Goal: Transaction & Acquisition: Purchase product/service

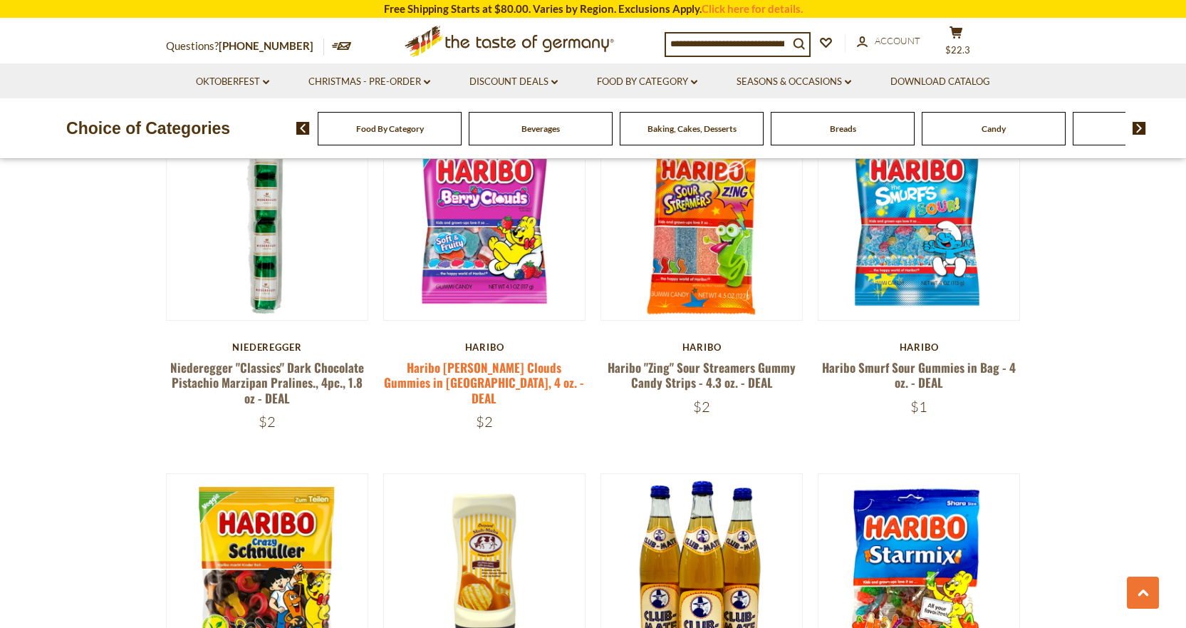
scroll to position [972, 0]
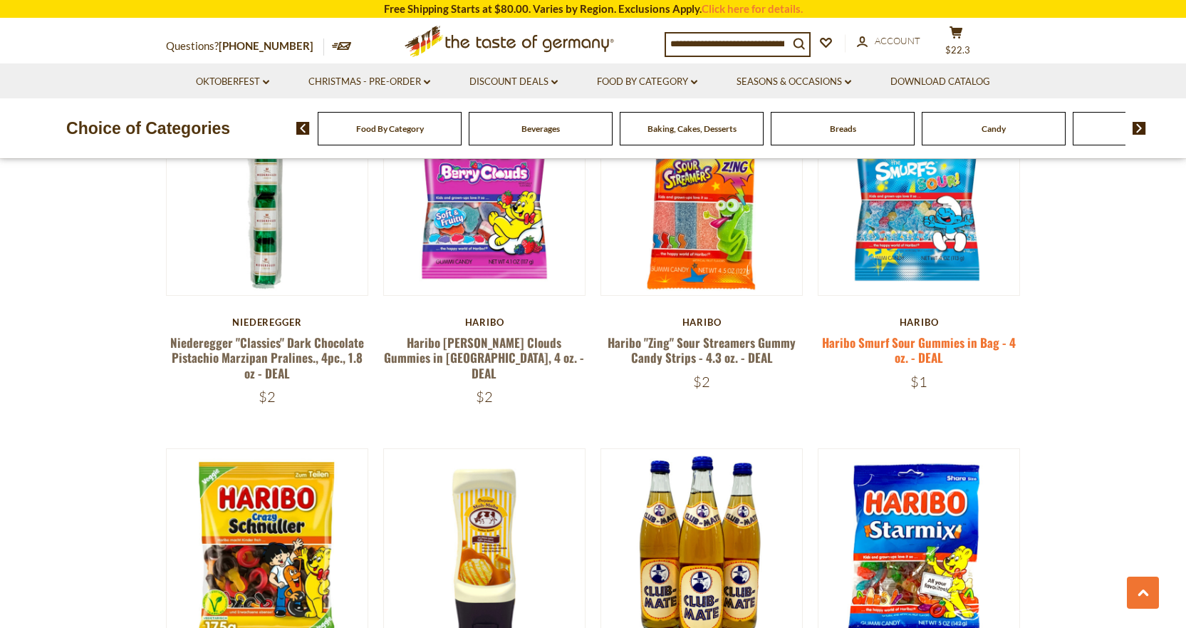
click at [926, 346] on link "Haribo Smurf Sour Gummies in Bag - 4 oz. - DEAL" at bounding box center [919, 349] width 194 height 33
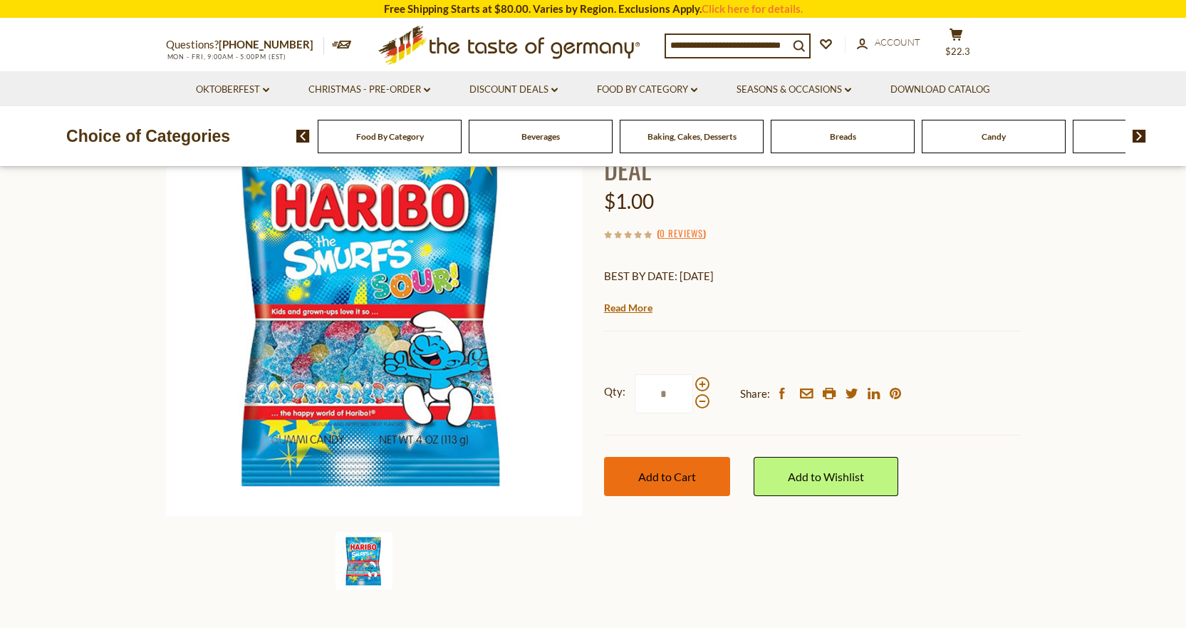
click at [683, 475] on span "Add to Cart" at bounding box center [667, 477] width 58 height 14
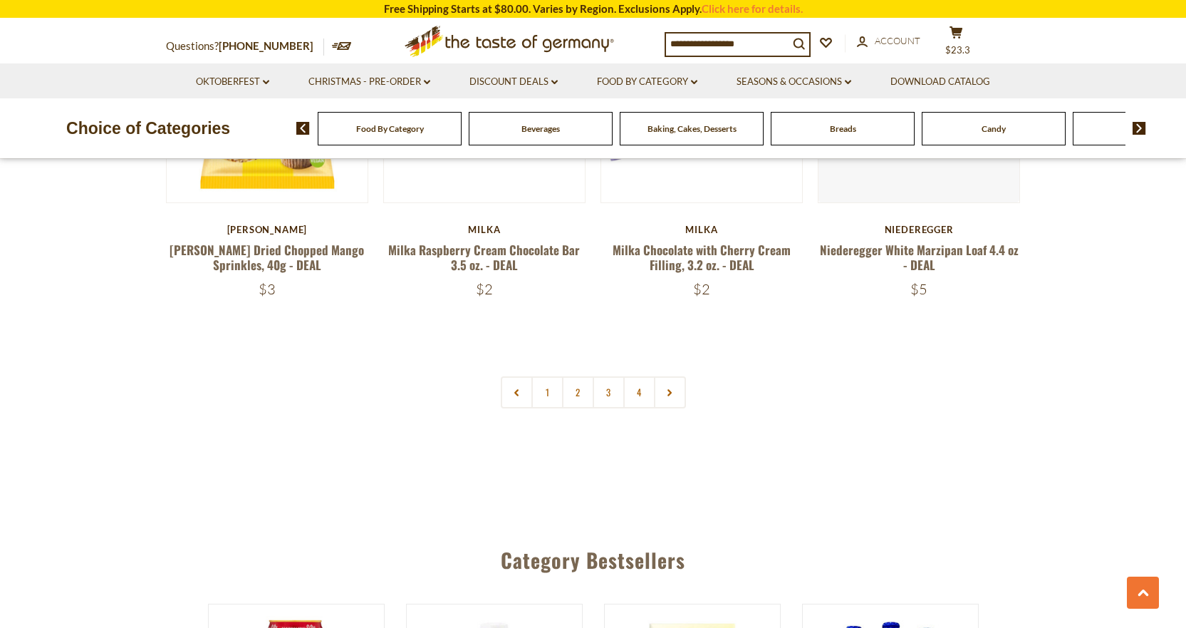
scroll to position [3679, 0]
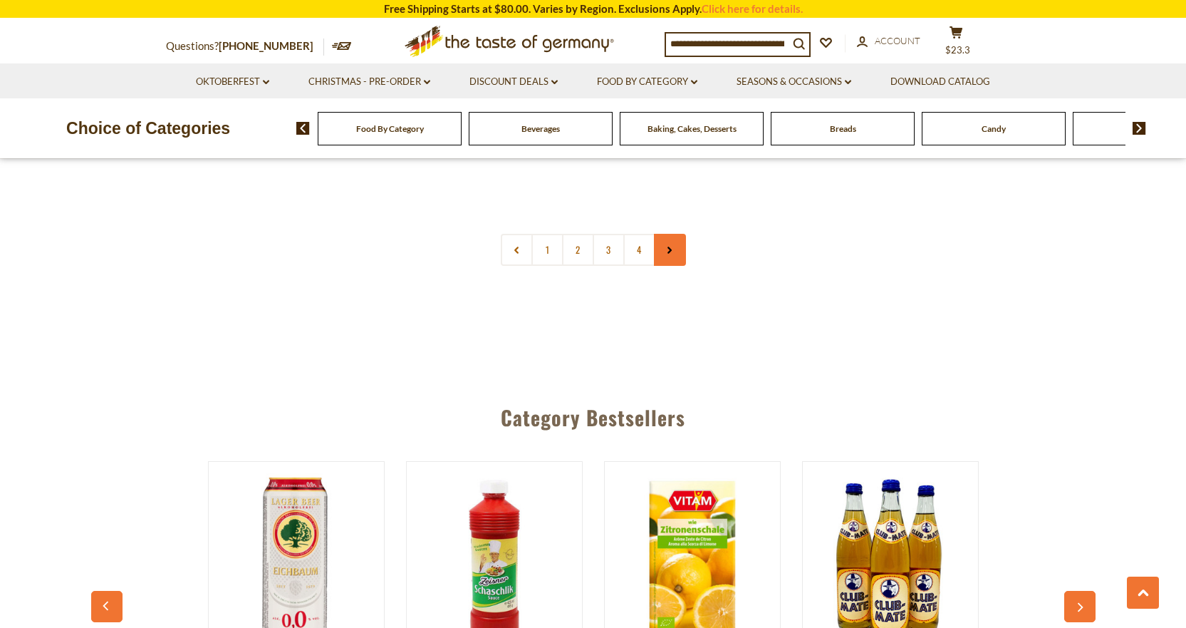
click at [670, 247] on use at bounding box center [670, 250] width 4 height 7
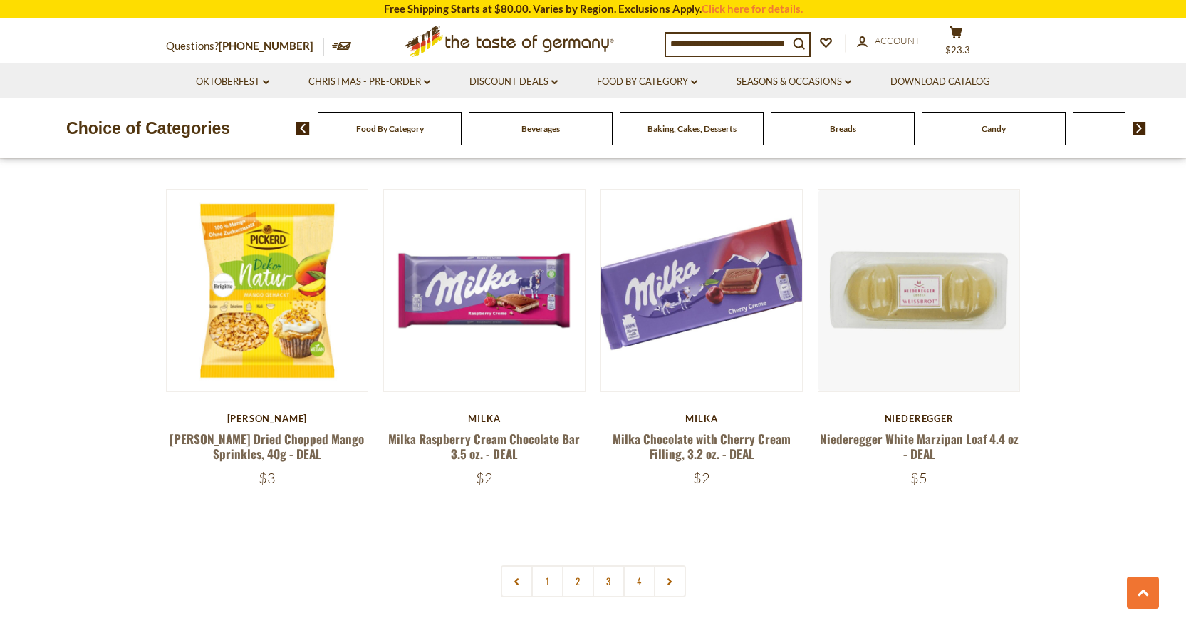
scroll to position [3349, 0]
click at [671, 577] on icon at bounding box center [669, 580] width 9 height 7
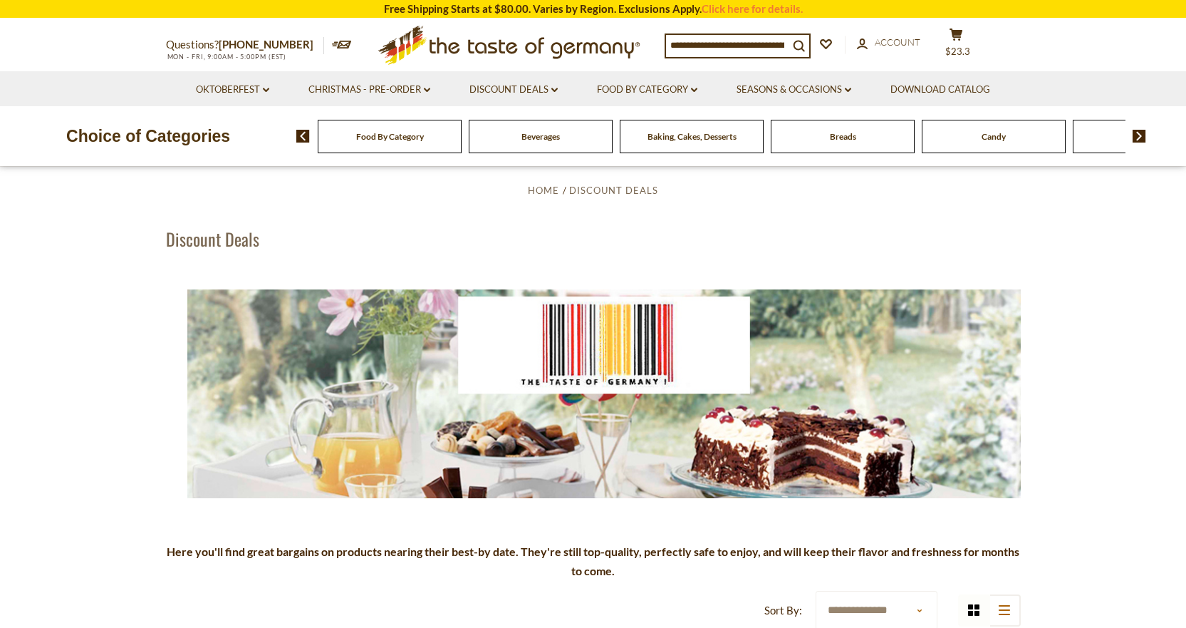
scroll to position [0, 0]
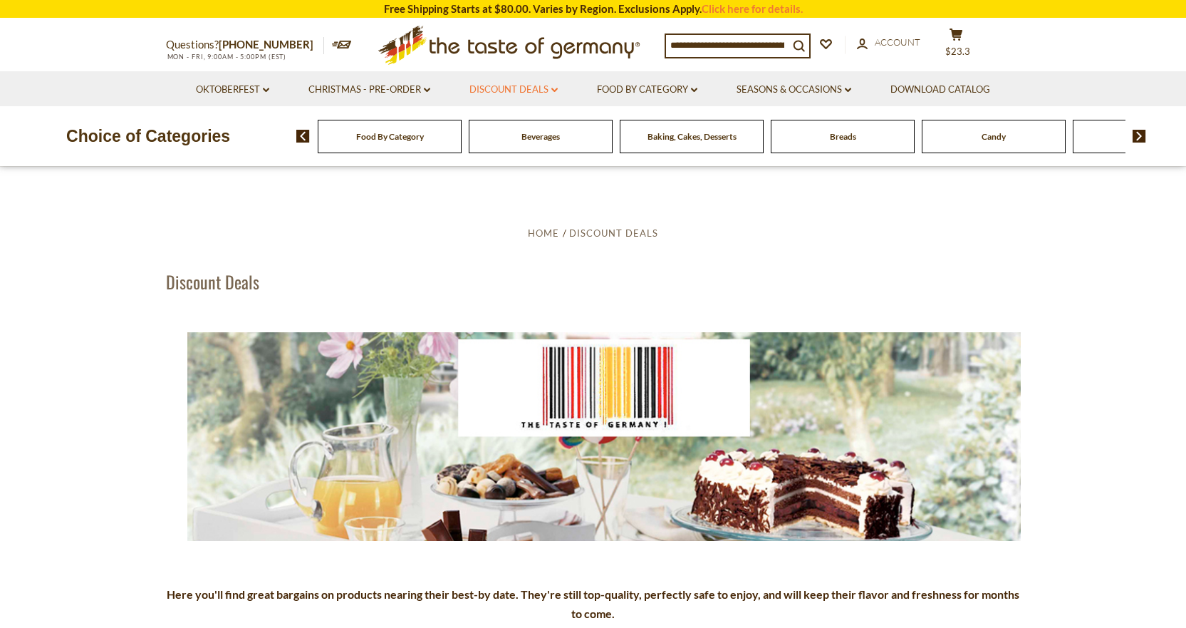
click at [524, 90] on link "Discount Deals dropdown_arrow" at bounding box center [514, 90] width 88 height 16
click at [516, 150] on link "After Best By" at bounding box center [494, 151] width 64 height 13
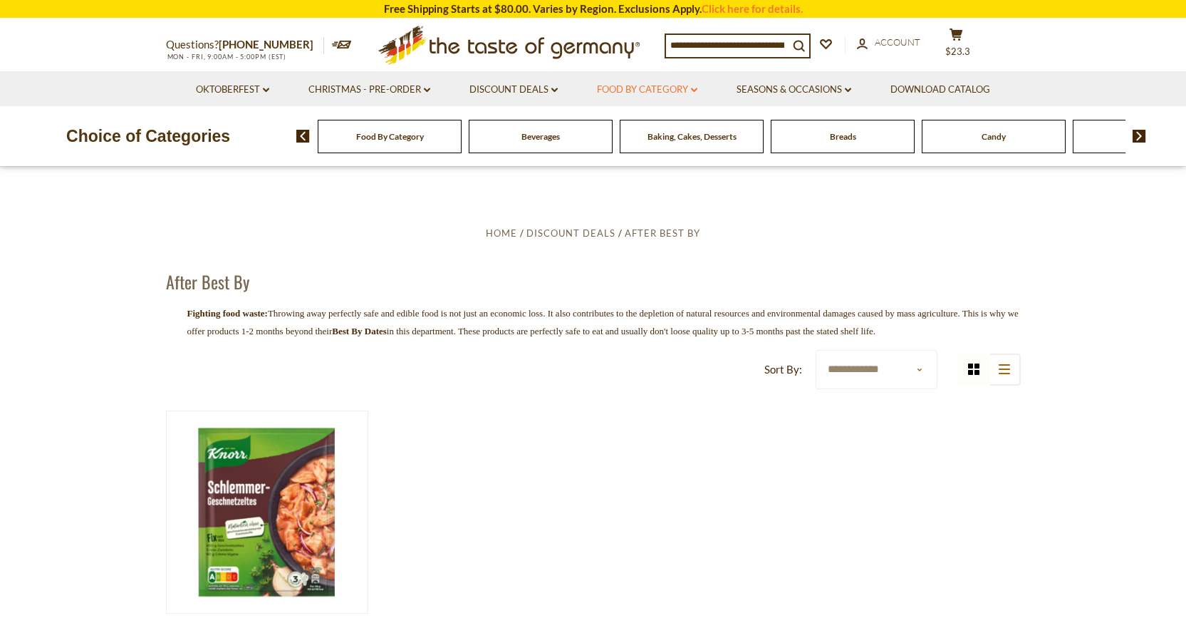
click at [656, 91] on link "Food By Category dropdown_arrow" at bounding box center [647, 90] width 100 height 16
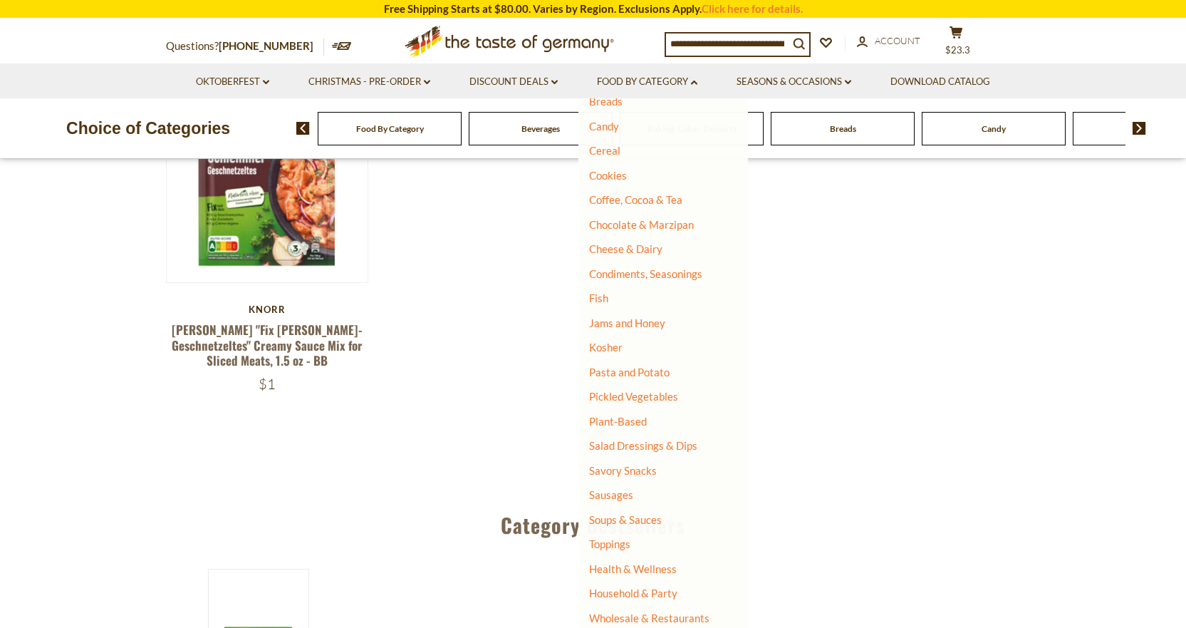
scroll to position [356, 0]
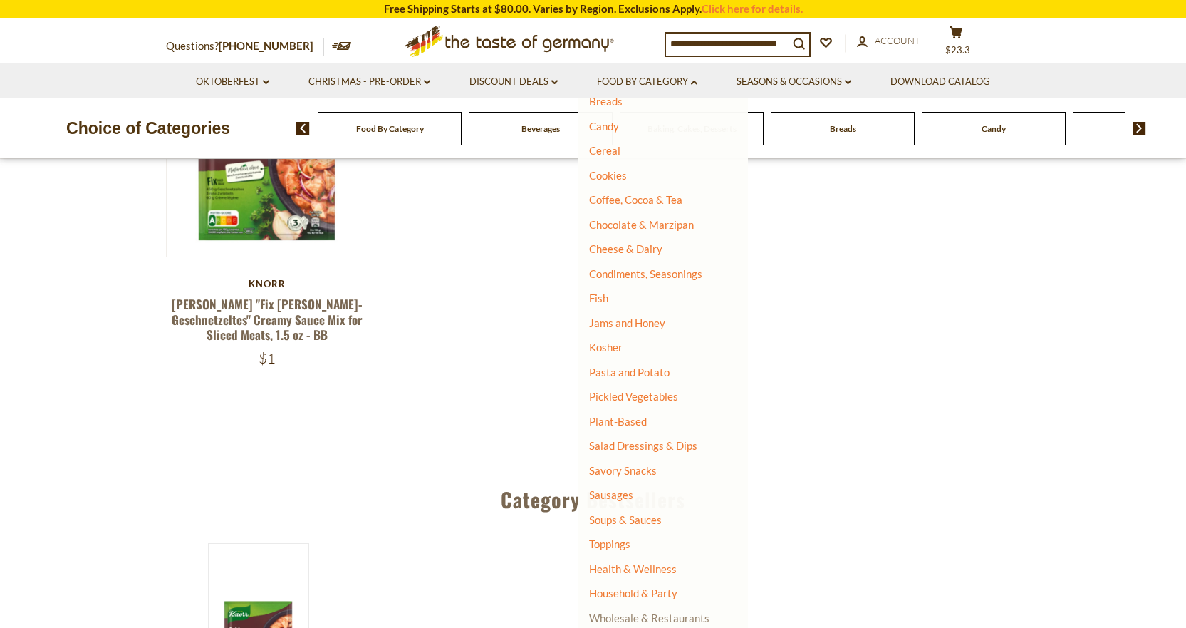
click at [659, 618] on link "Wholesale & Restaurants" at bounding box center [649, 618] width 120 height 20
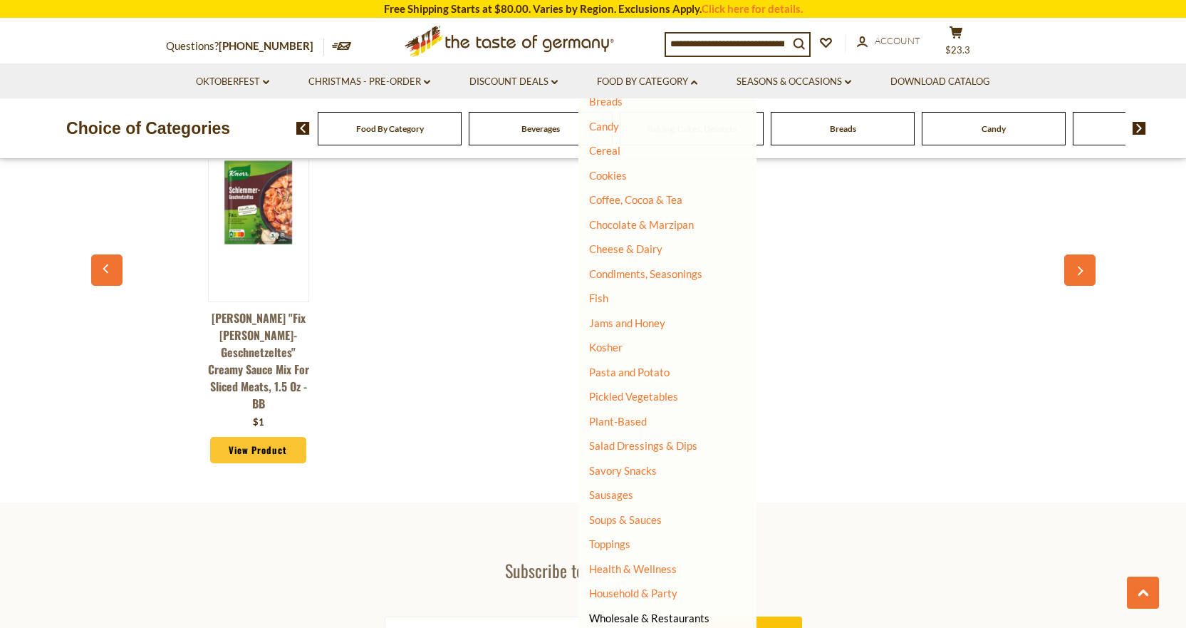
scroll to position [802, 0]
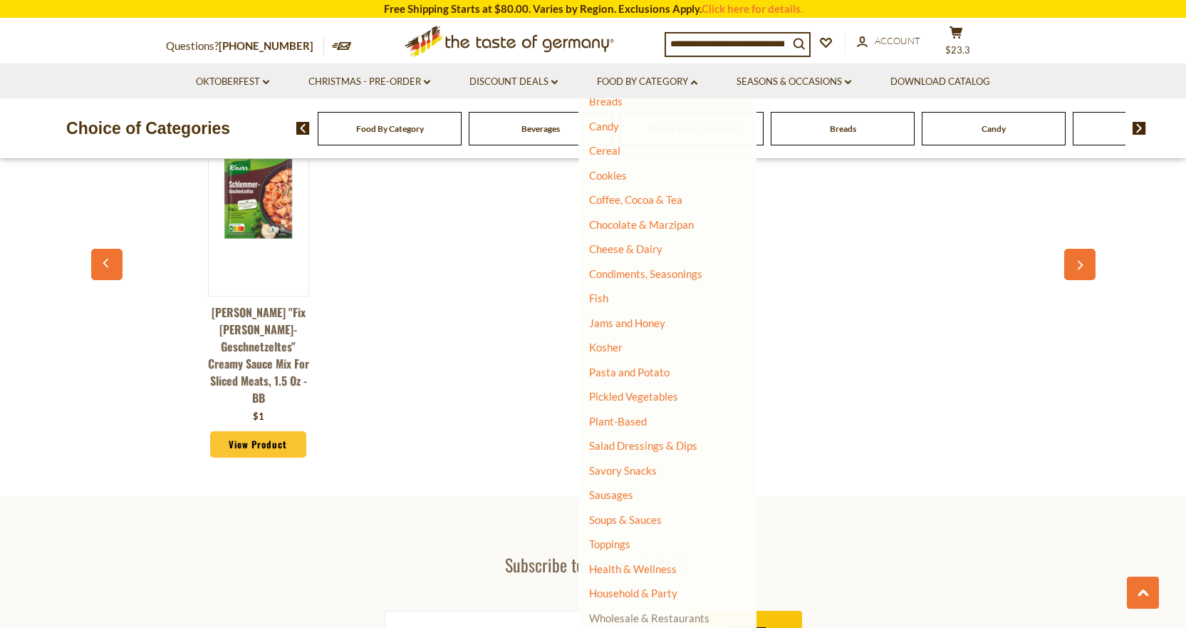
click at [662, 619] on link "Wholesale & Restaurants" at bounding box center [649, 618] width 120 height 20
click at [618, 543] on link "Toppings" at bounding box center [609, 543] width 41 height 13
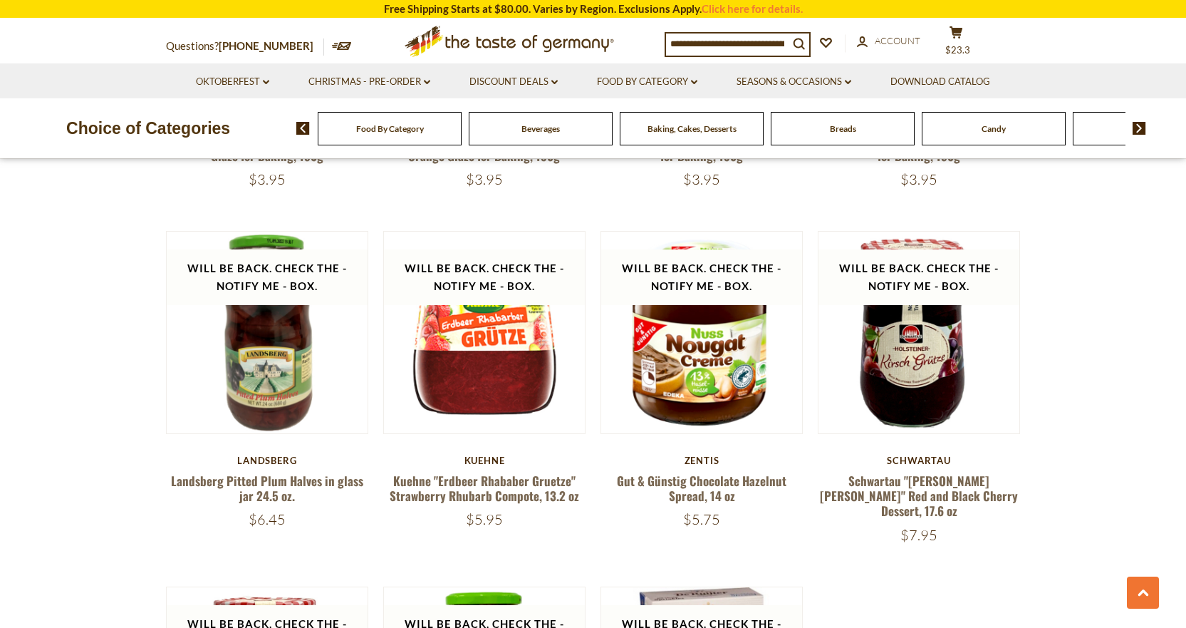
scroll to position [2209, 0]
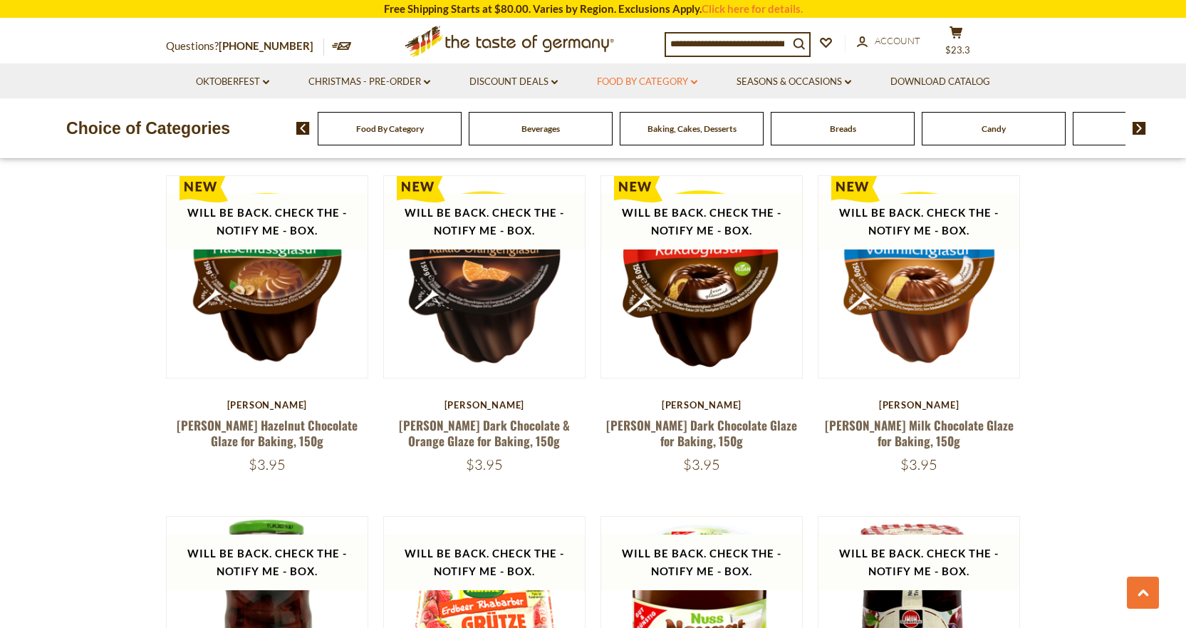
click at [656, 81] on link "Food By Category dropdown_arrow" at bounding box center [647, 82] width 100 height 16
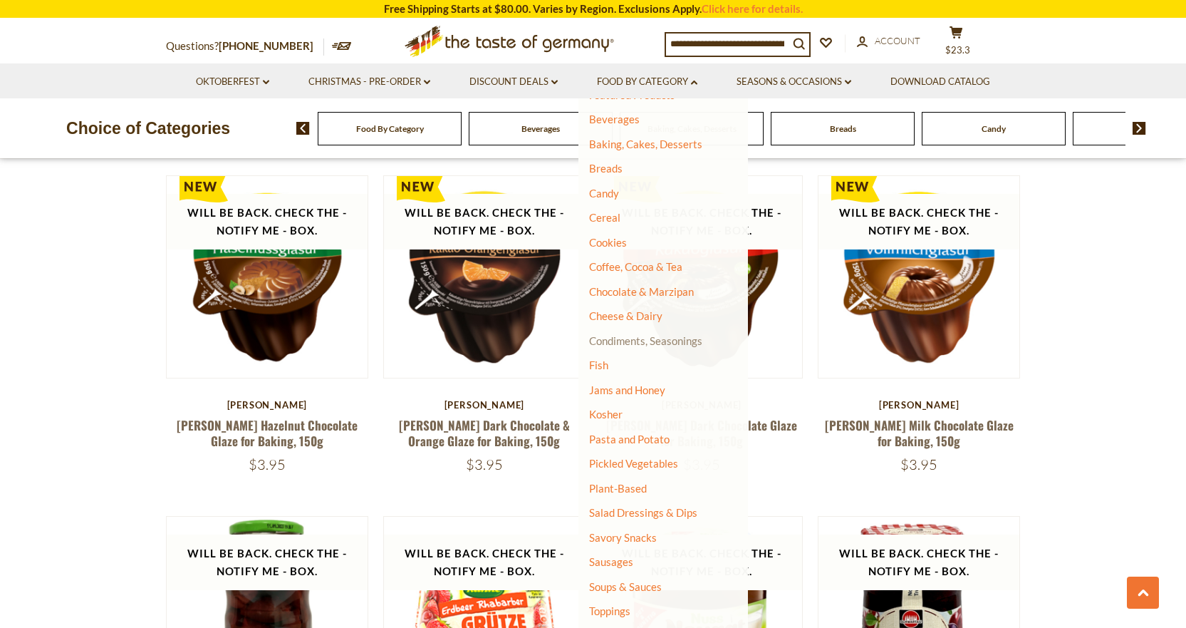
scroll to position [140, 0]
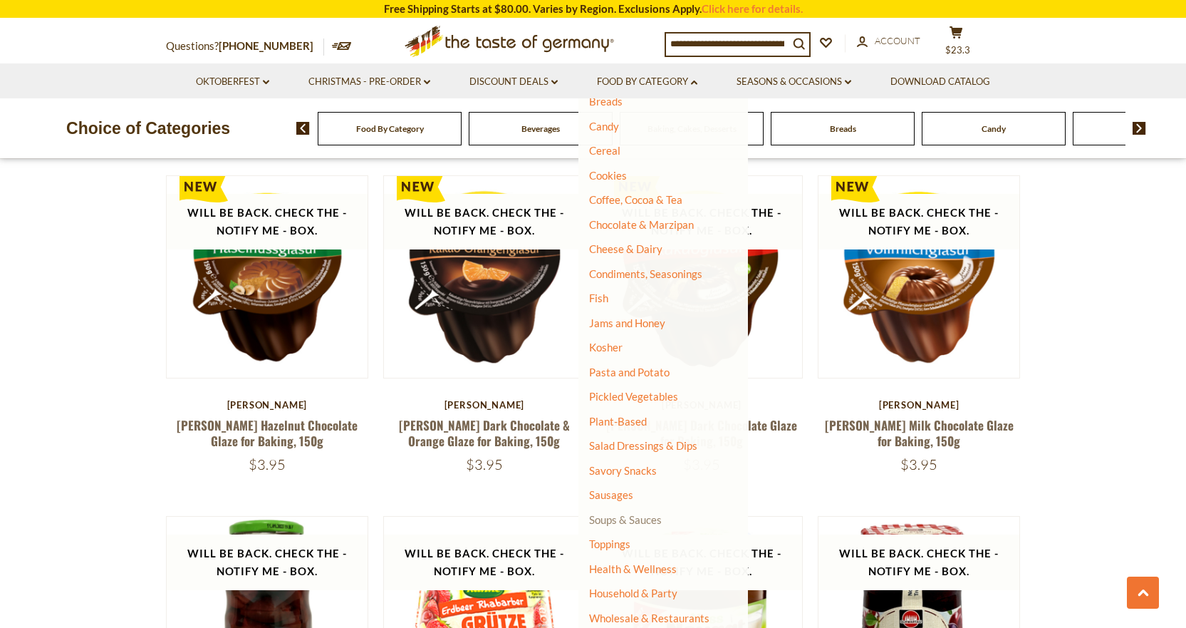
click at [621, 516] on link "Soups & Sauces" at bounding box center [625, 519] width 73 height 13
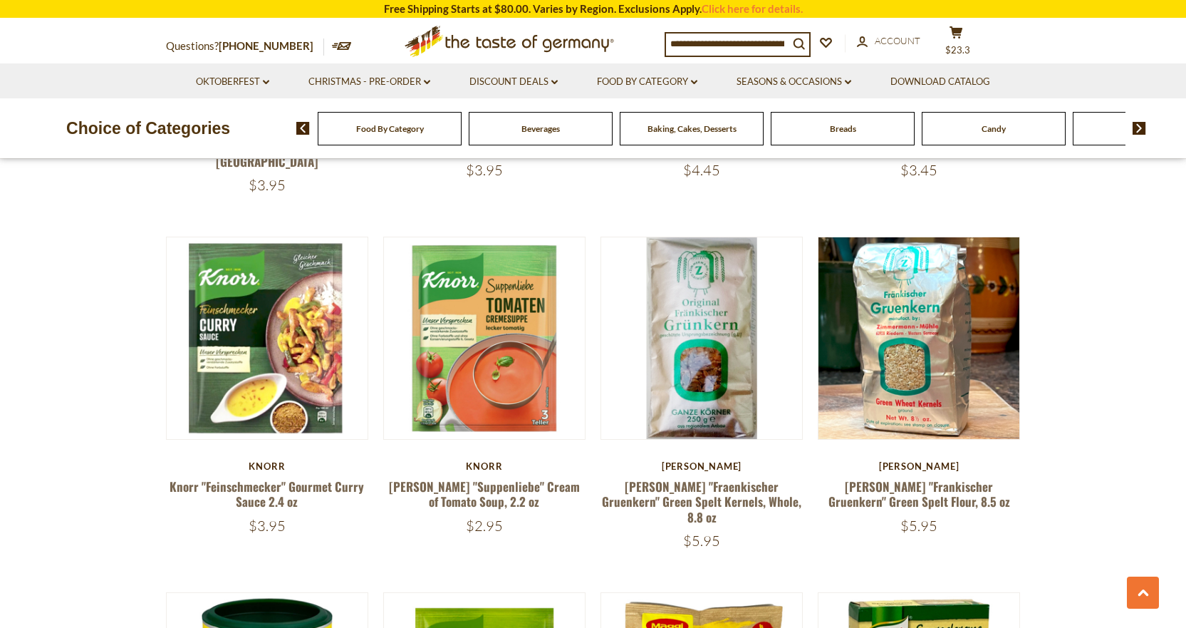
scroll to position [2707, 0]
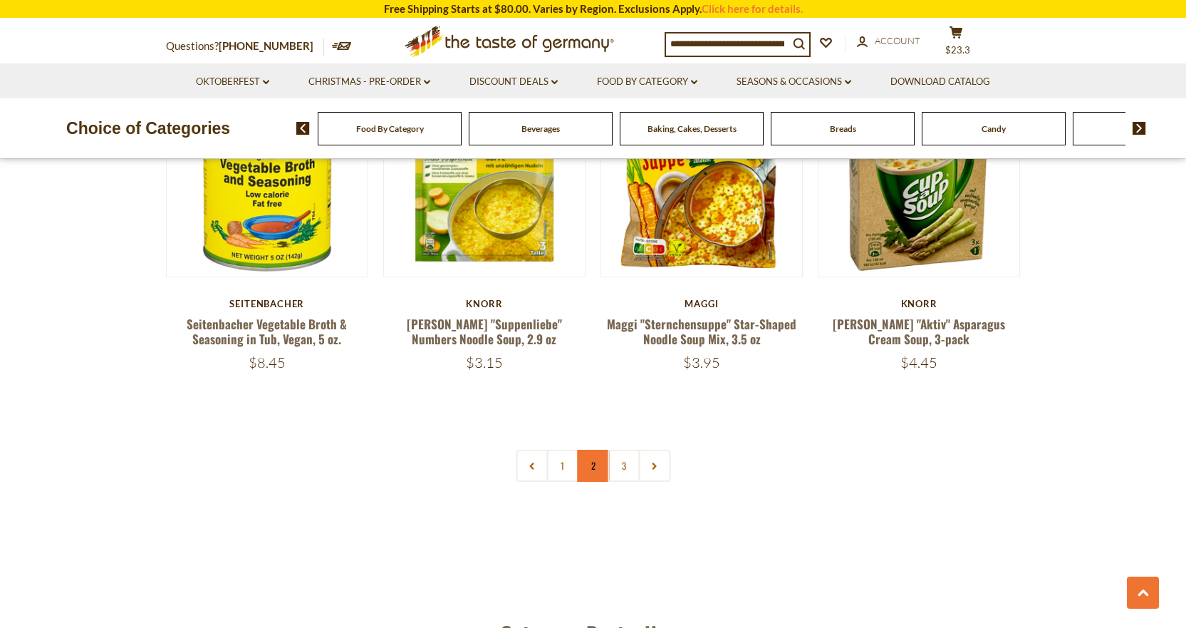
click at [598, 450] on link "2" at bounding box center [593, 466] width 32 height 32
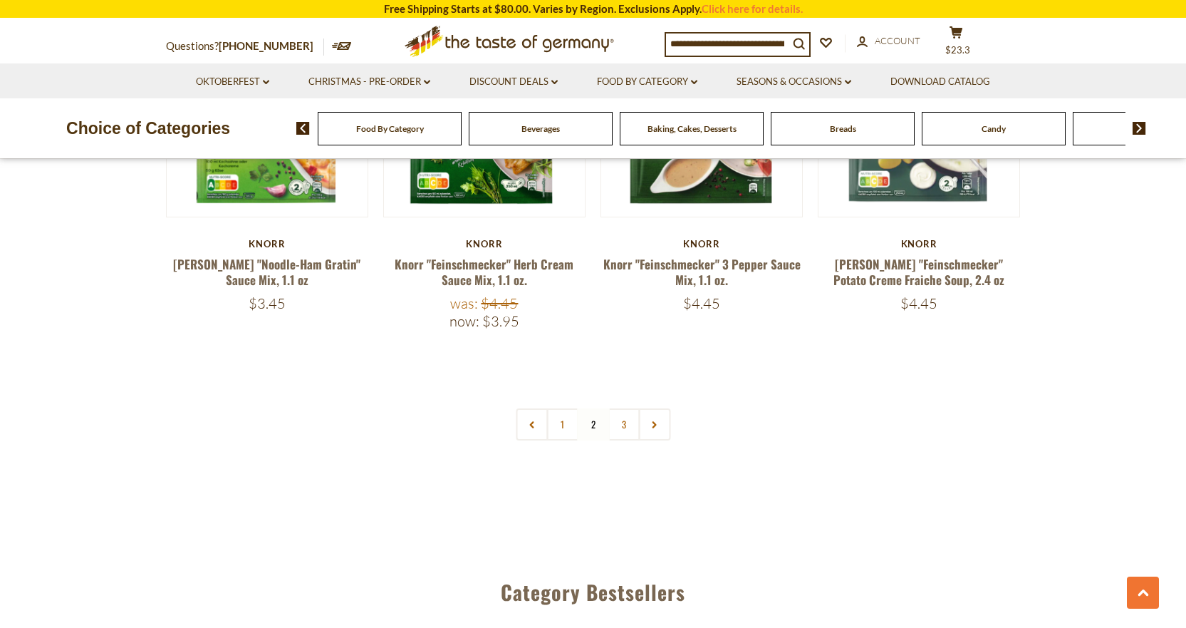
scroll to position [3038, 0]
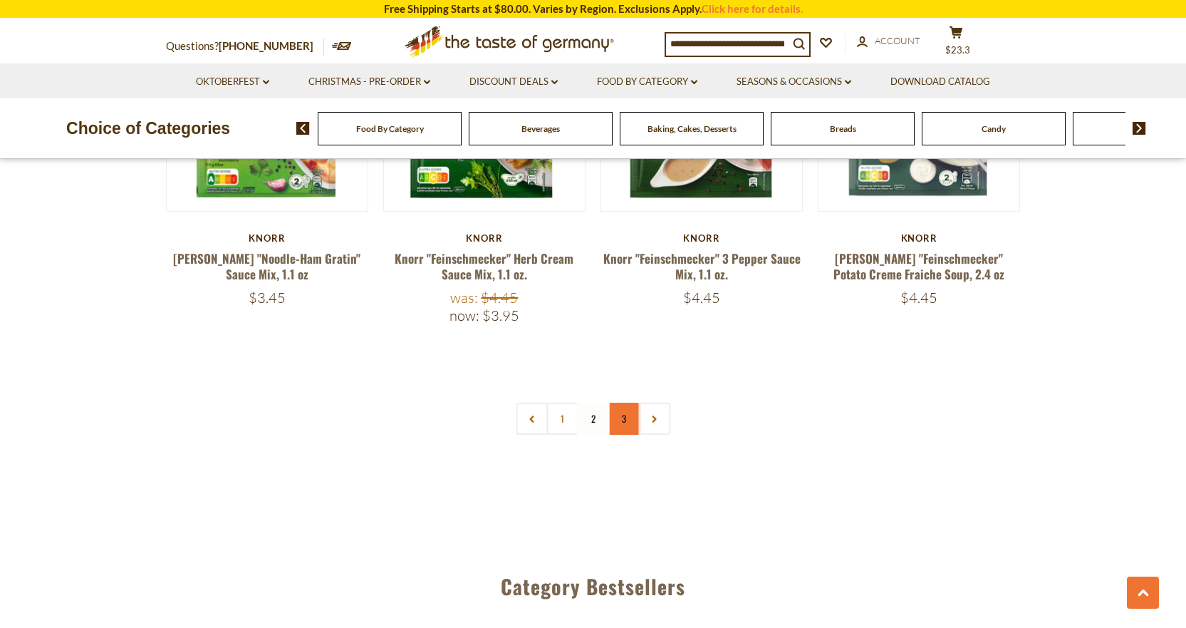
click at [621, 421] on link "3" at bounding box center [624, 419] width 32 height 32
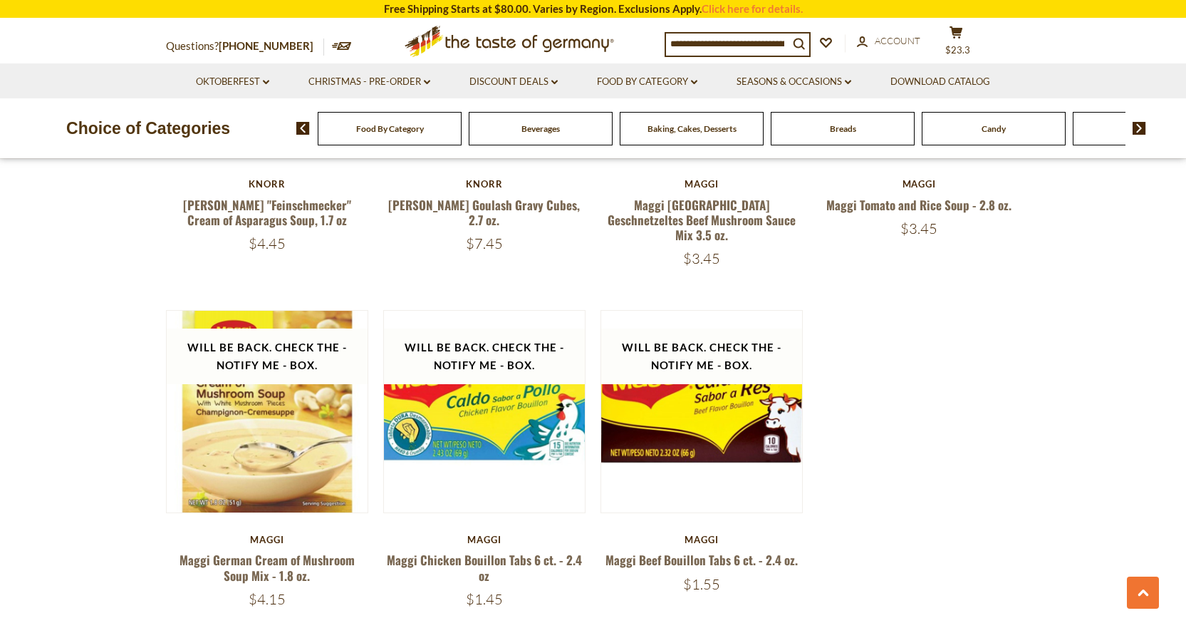
scroll to position [1756, 0]
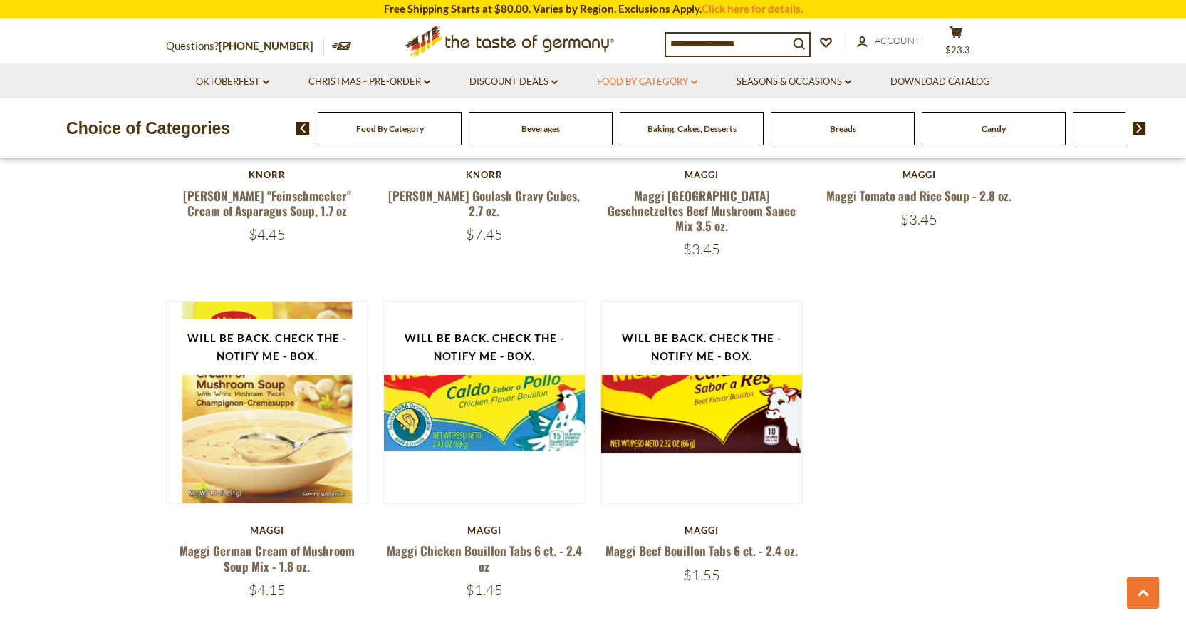
click at [636, 76] on link "Food By Category dropdown_arrow" at bounding box center [647, 82] width 100 height 16
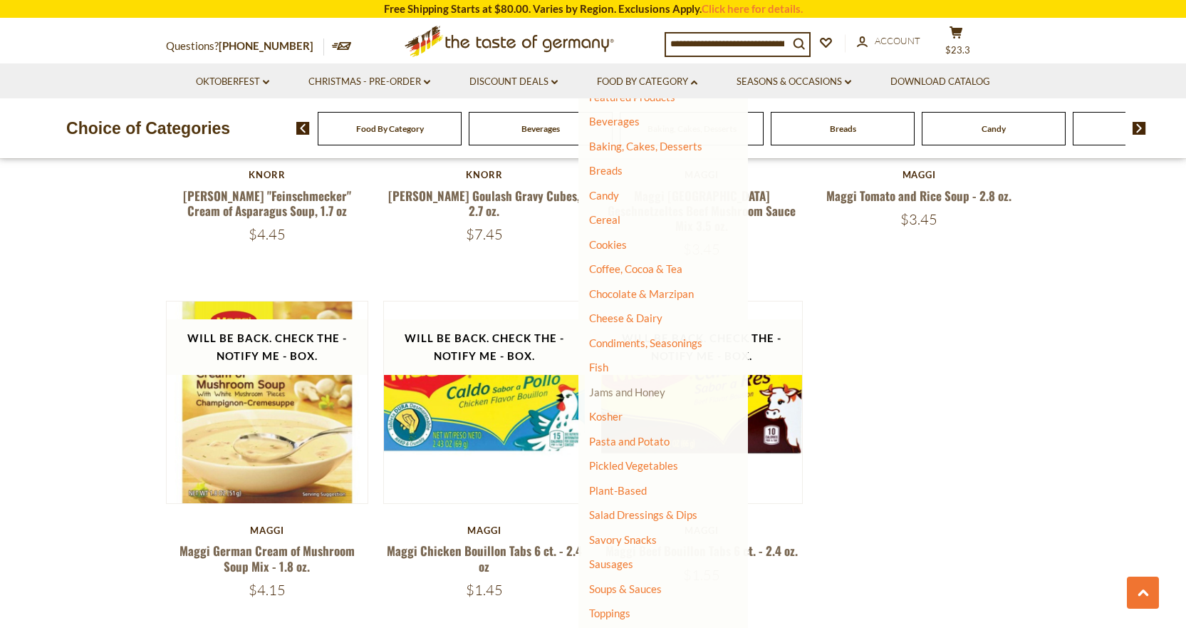
scroll to position [140, 0]
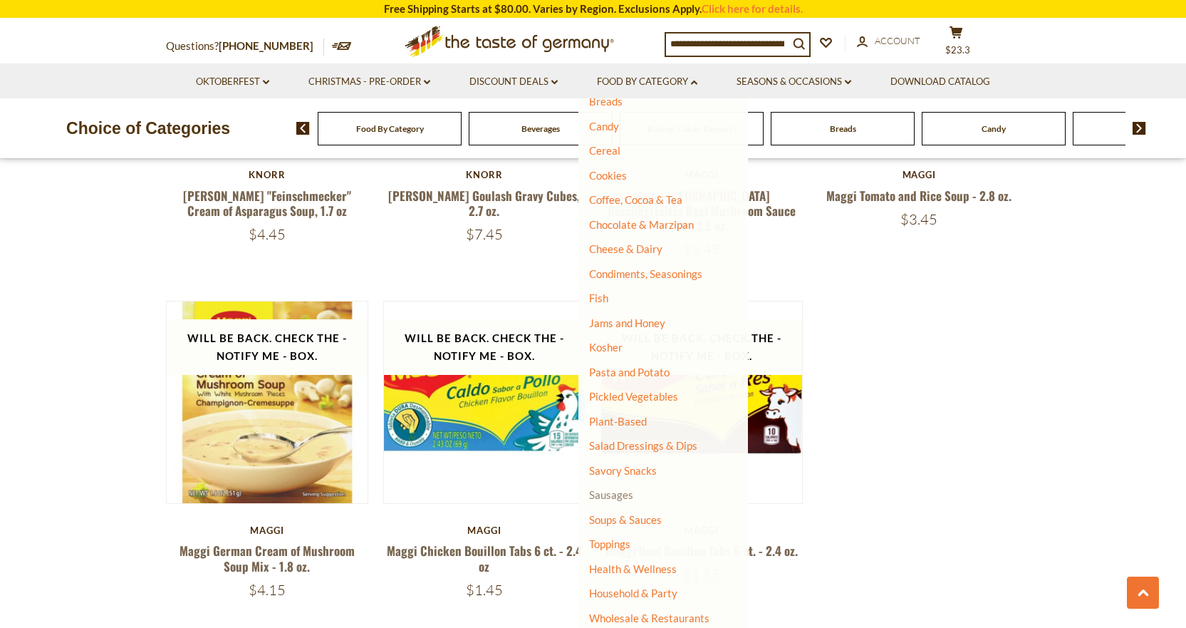
click at [612, 497] on link "Sausages" at bounding box center [611, 494] width 44 height 13
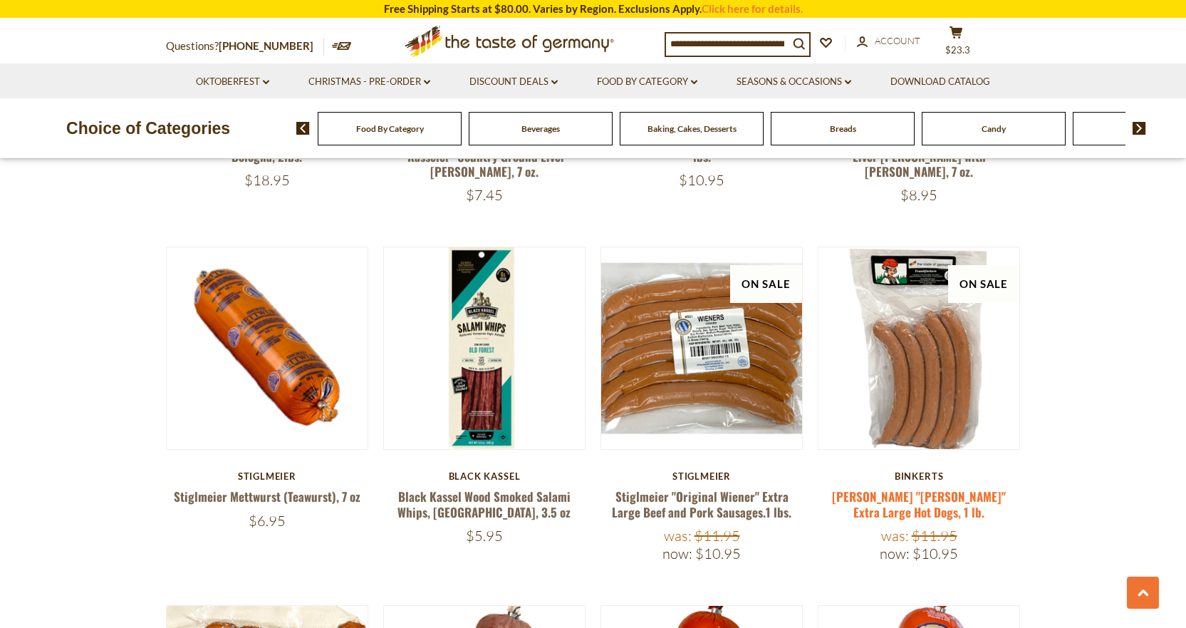
scroll to position [1852, 0]
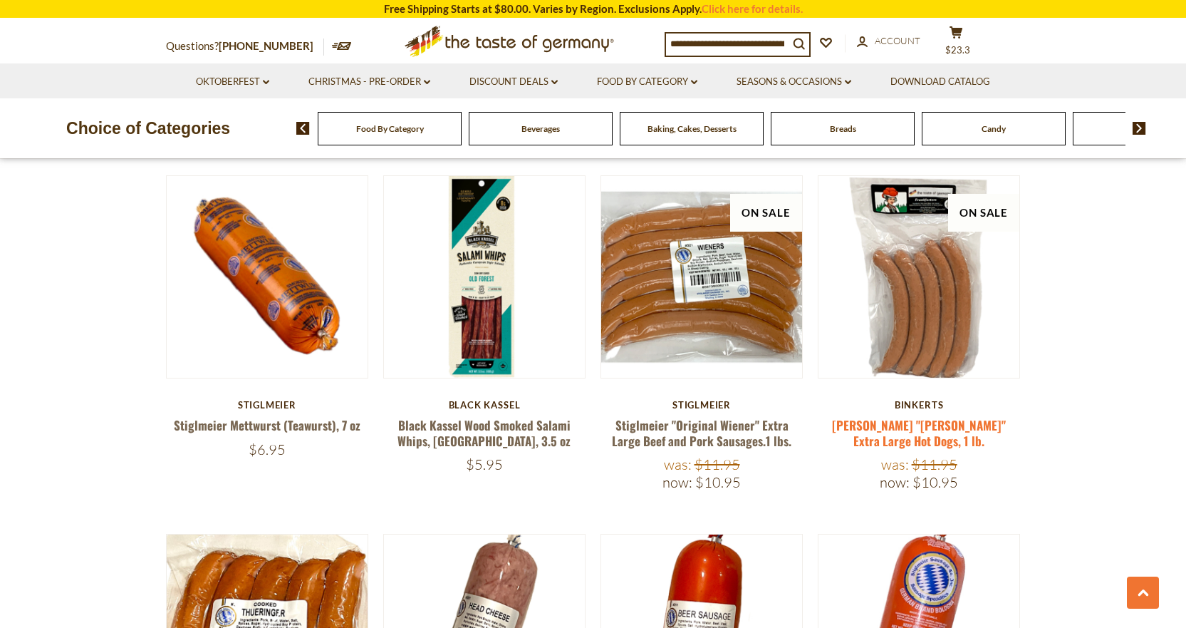
click at [918, 416] on link "[PERSON_NAME] "[PERSON_NAME]" Extra Large Hot Dogs, 1 lb." at bounding box center [919, 432] width 174 height 33
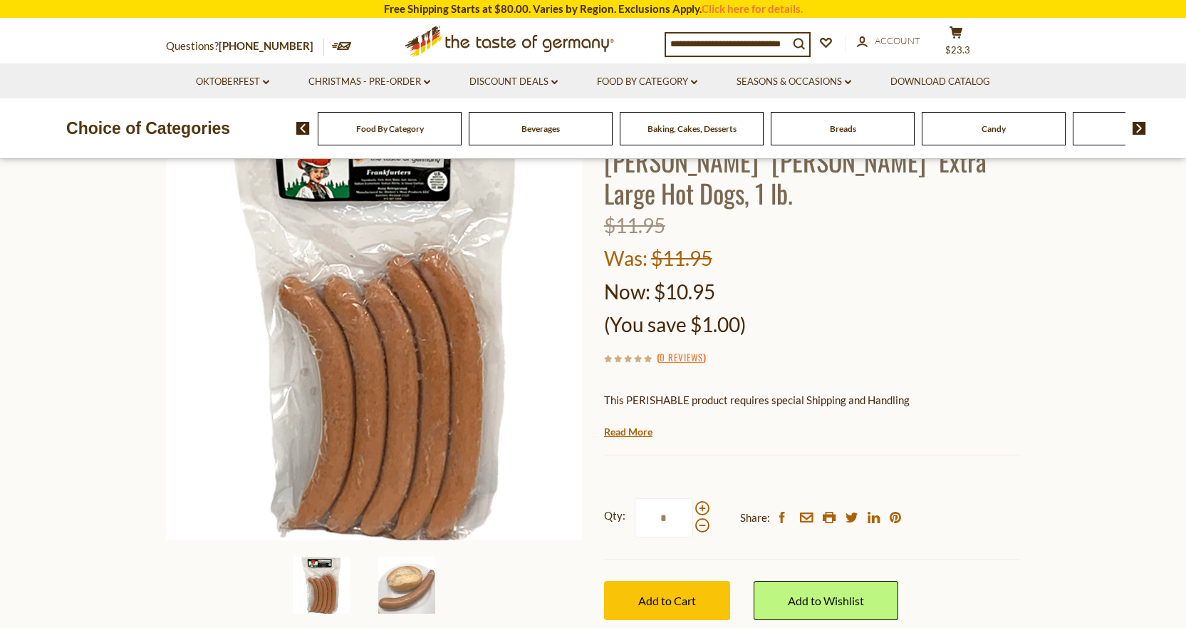
scroll to position [142, 0]
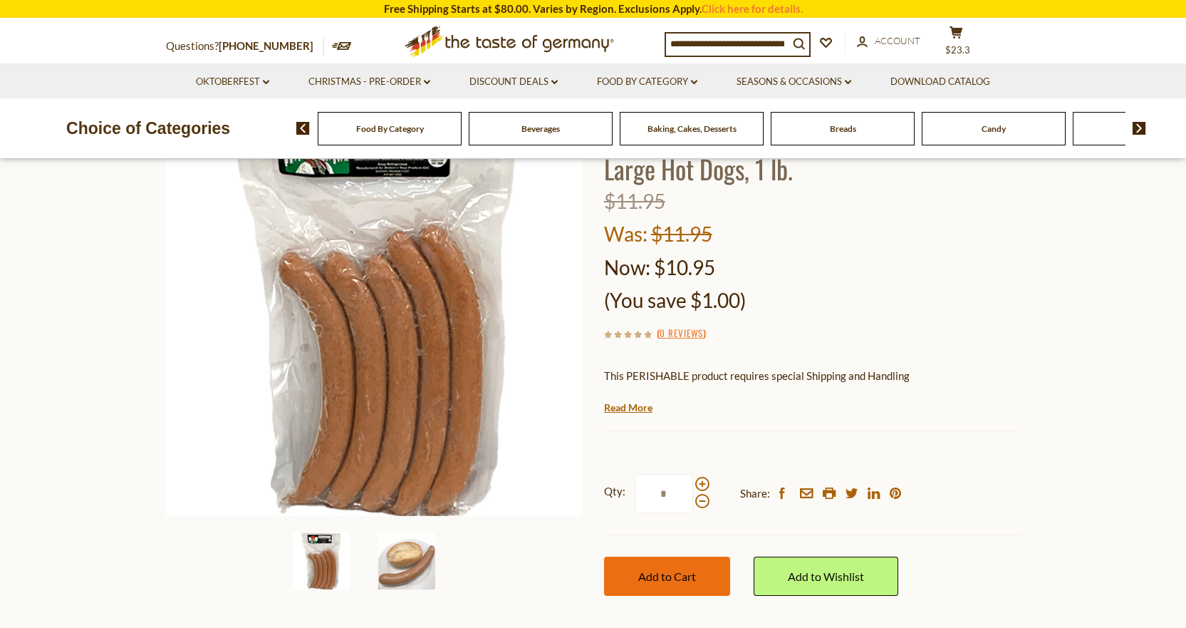
click at [680, 569] on span "Add to Cart" at bounding box center [667, 576] width 58 height 14
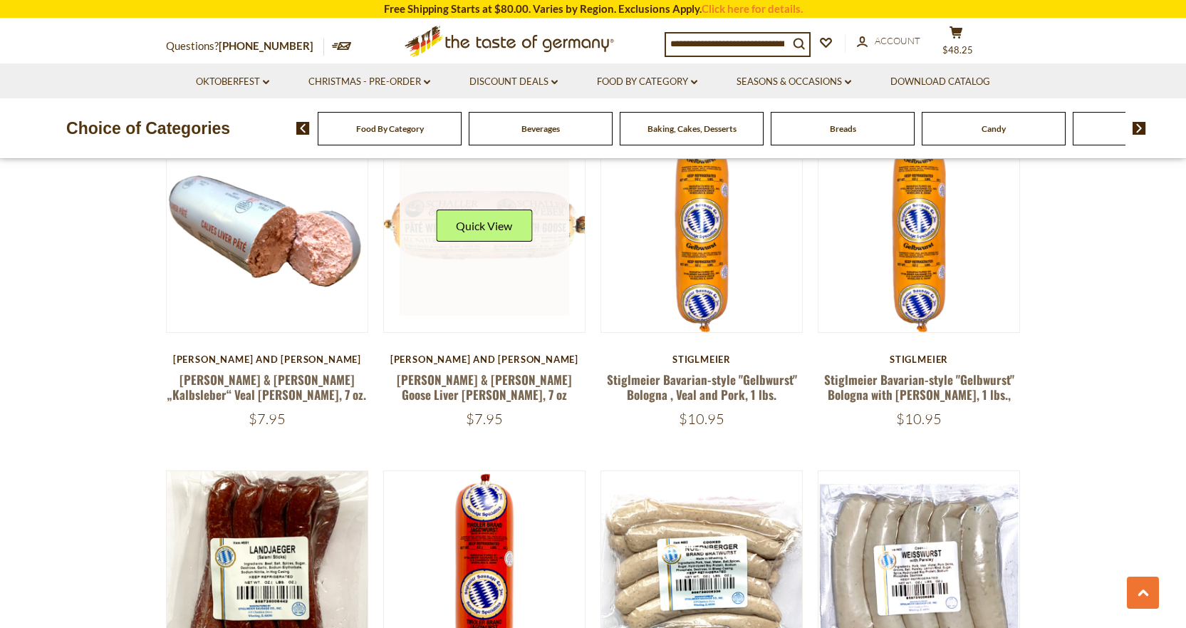
scroll to position [2992, 0]
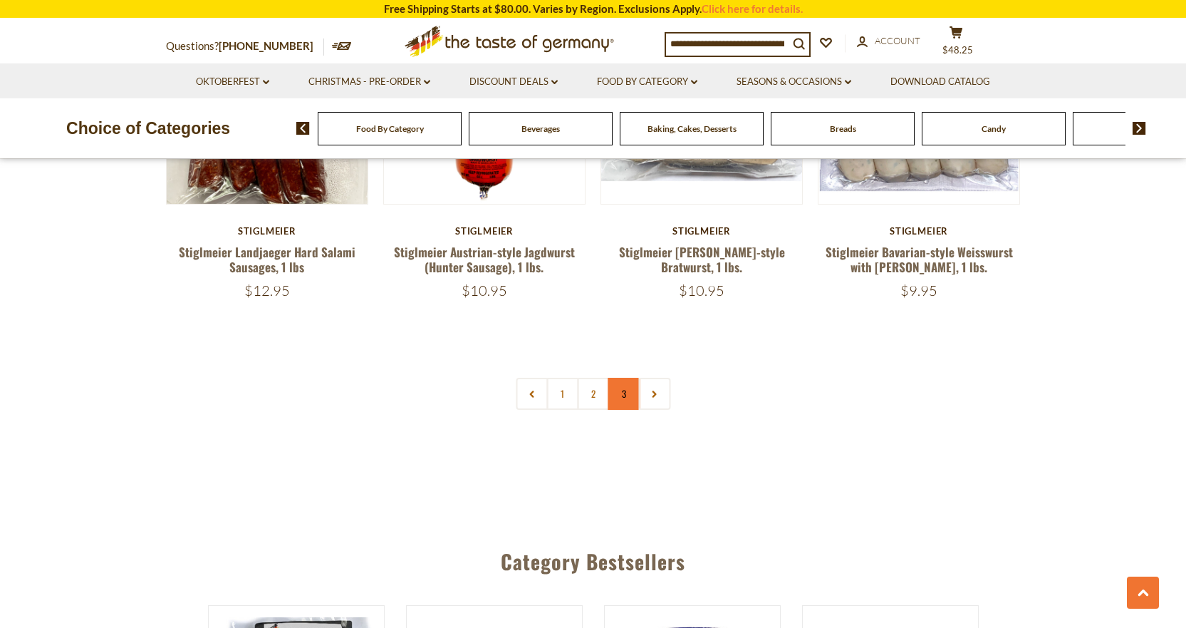
click at [623, 378] on link "3" at bounding box center [624, 394] width 32 height 32
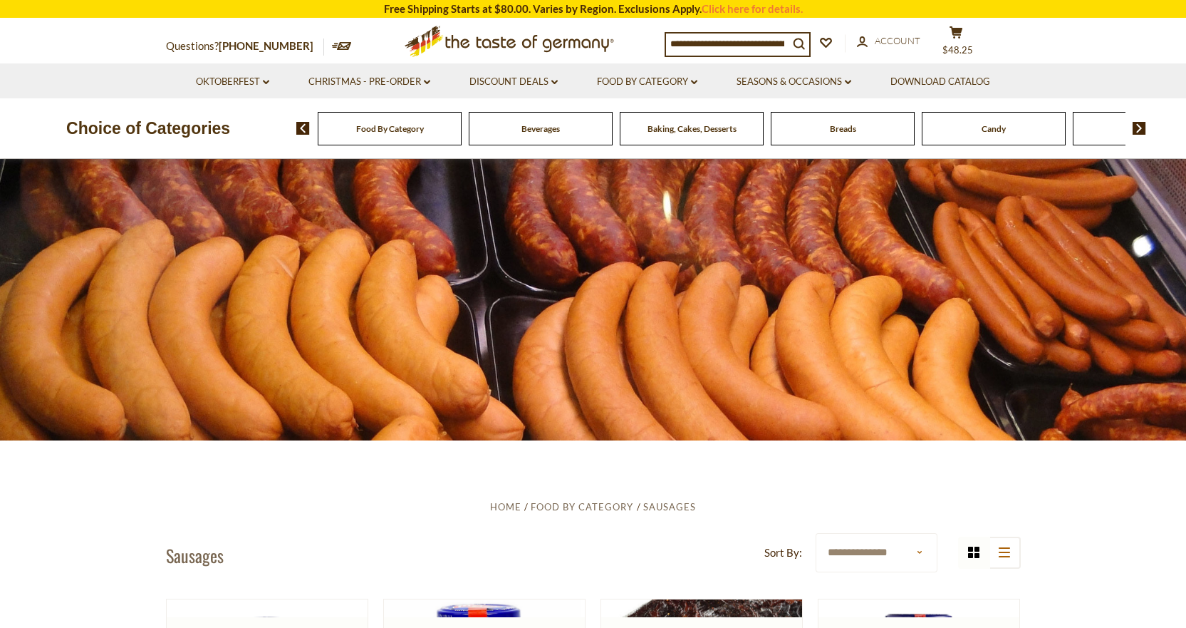
scroll to position [0, 0]
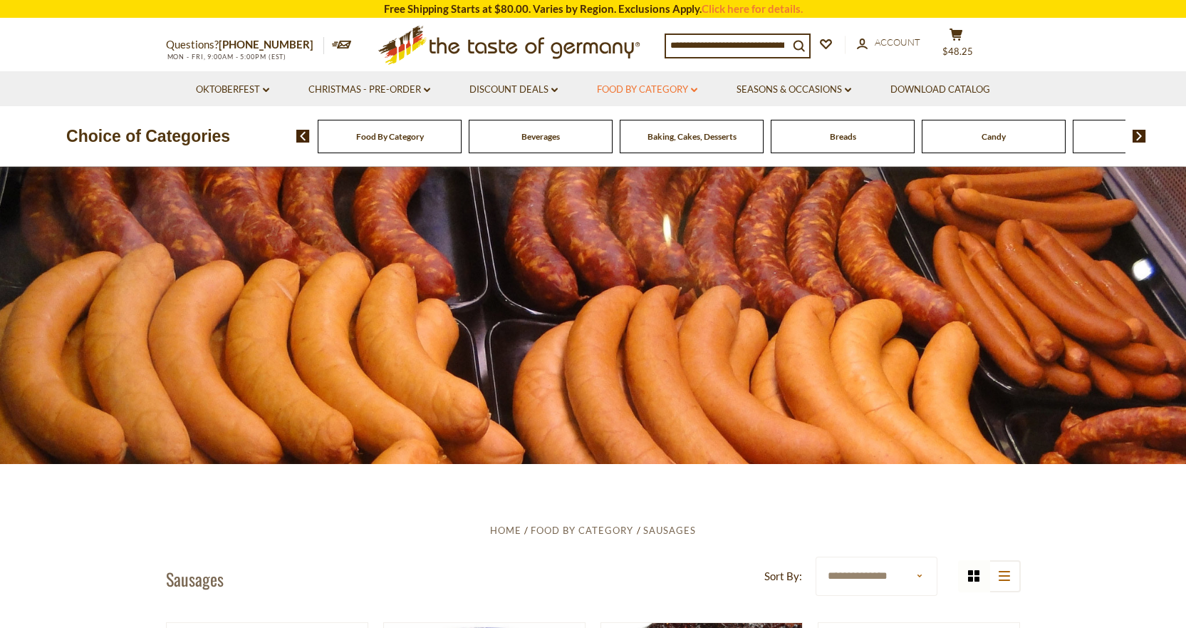
click at [640, 88] on link "Food By Category dropdown_arrow" at bounding box center [647, 90] width 100 height 16
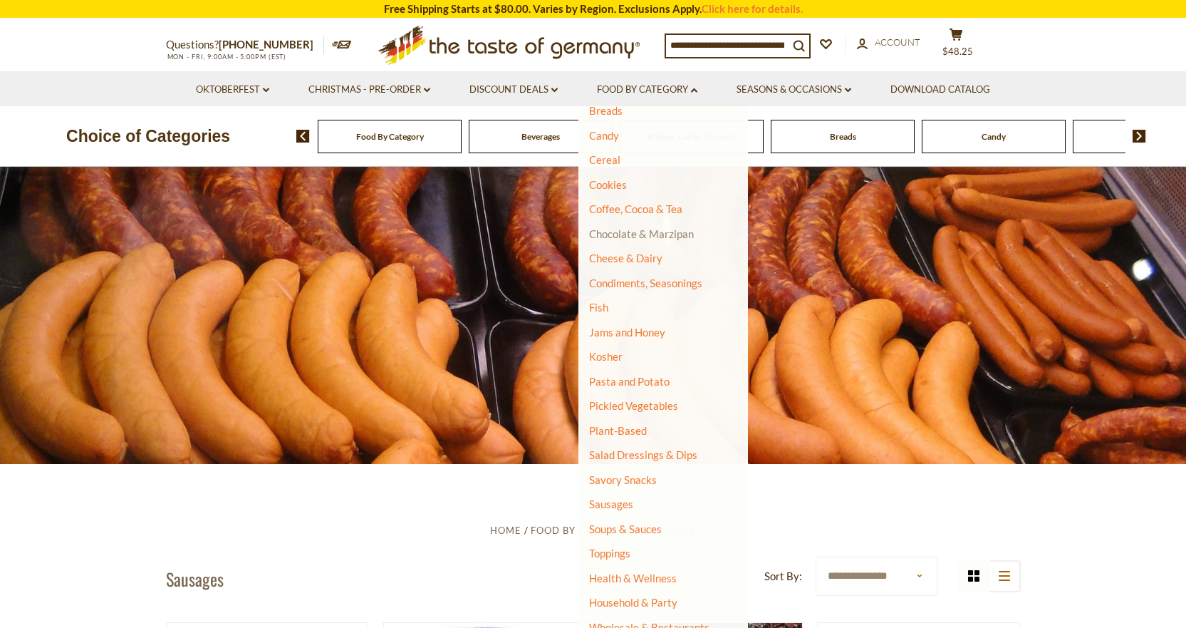
scroll to position [140, 0]
click at [608, 481] on link "Savory Snacks" at bounding box center [623, 478] width 68 height 13
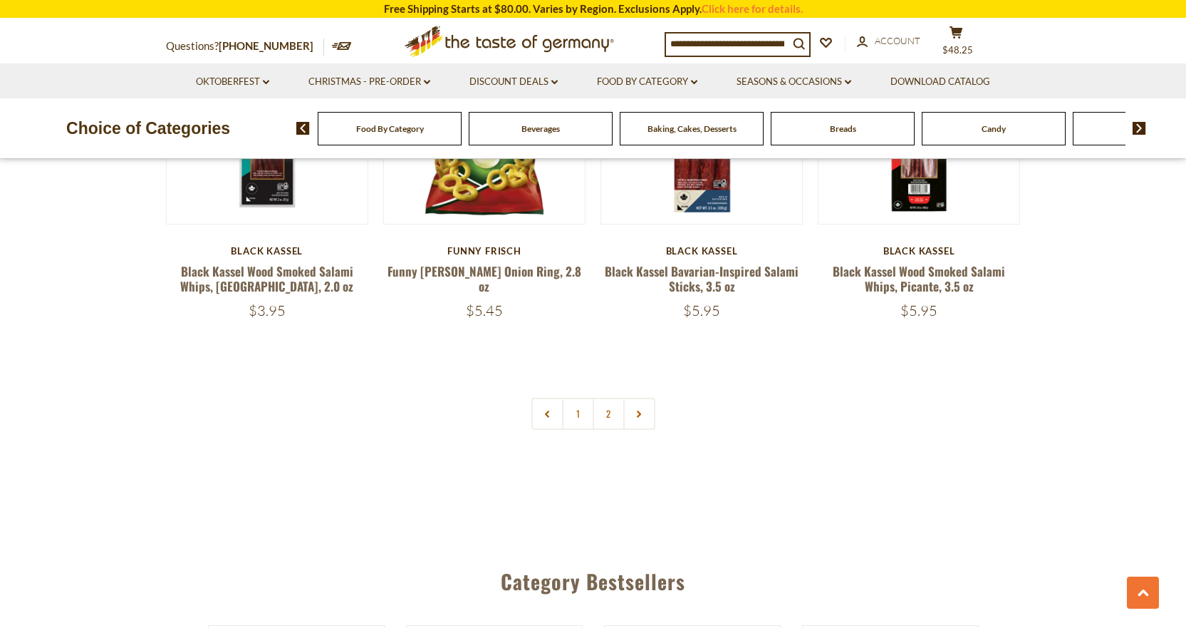
scroll to position [3488, 0]
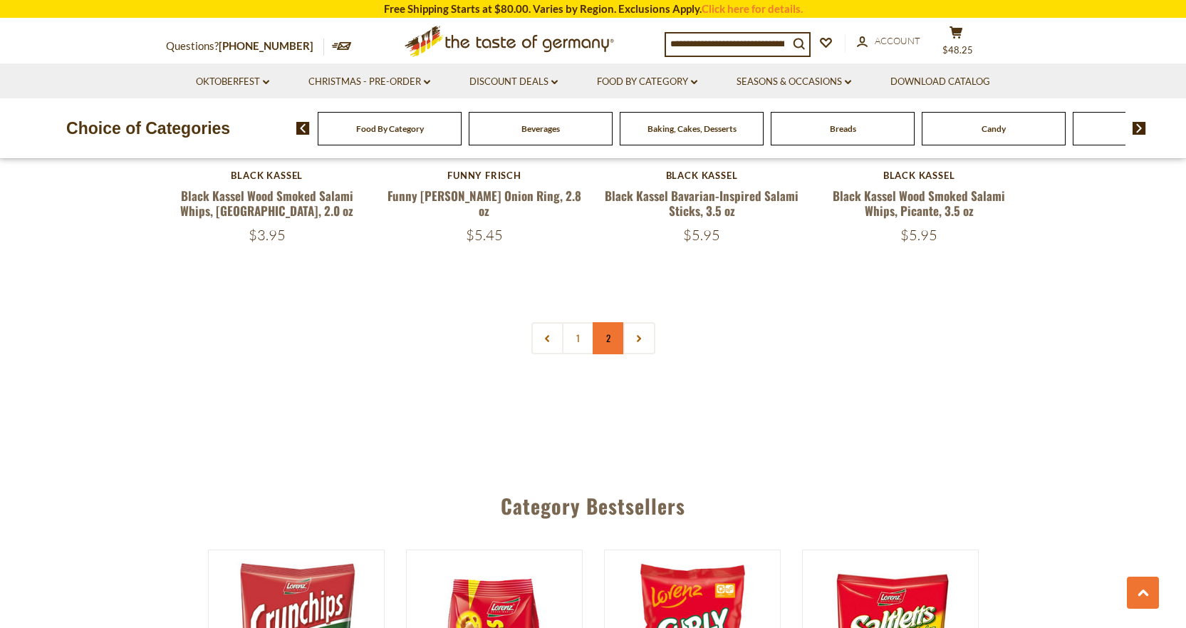
click at [602, 322] on link "2" at bounding box center [609, 338] width 32 height 32
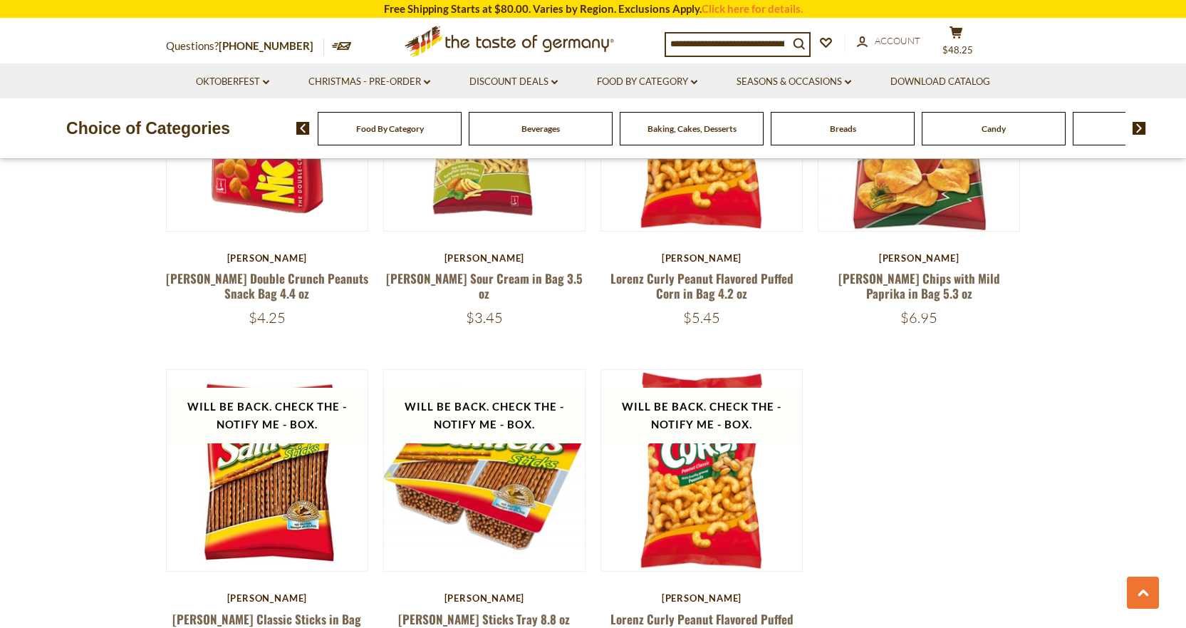
scroll to position [913, 0]
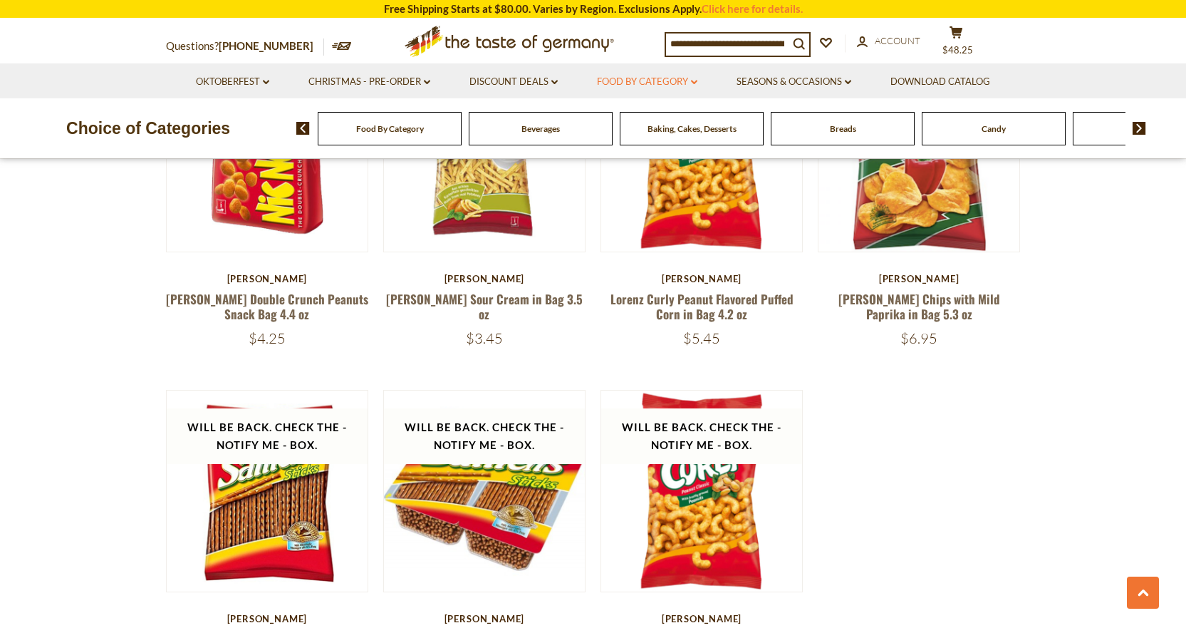
click at [664, 87] on link "Food By Category dropdown_arrow" at bounding box center [647, 82] width 100 height 16
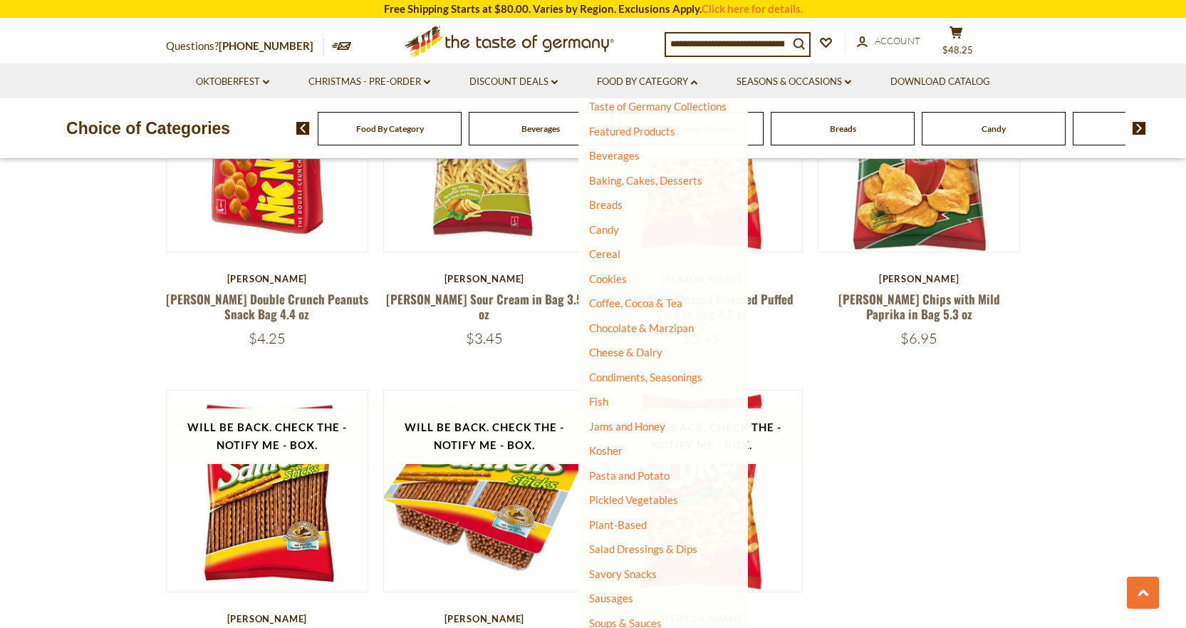
scroll to position [71, 0]
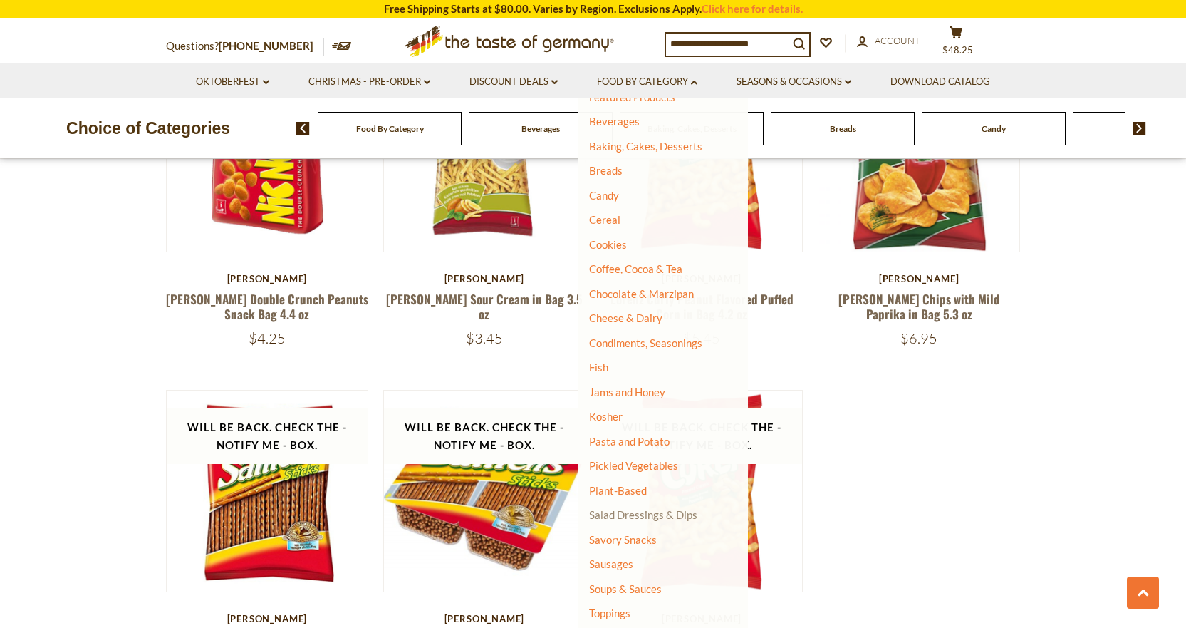
click at [636, 514] on link "Salad Dressings & Dips" at bounding box center [643, 514] width 108 height 13
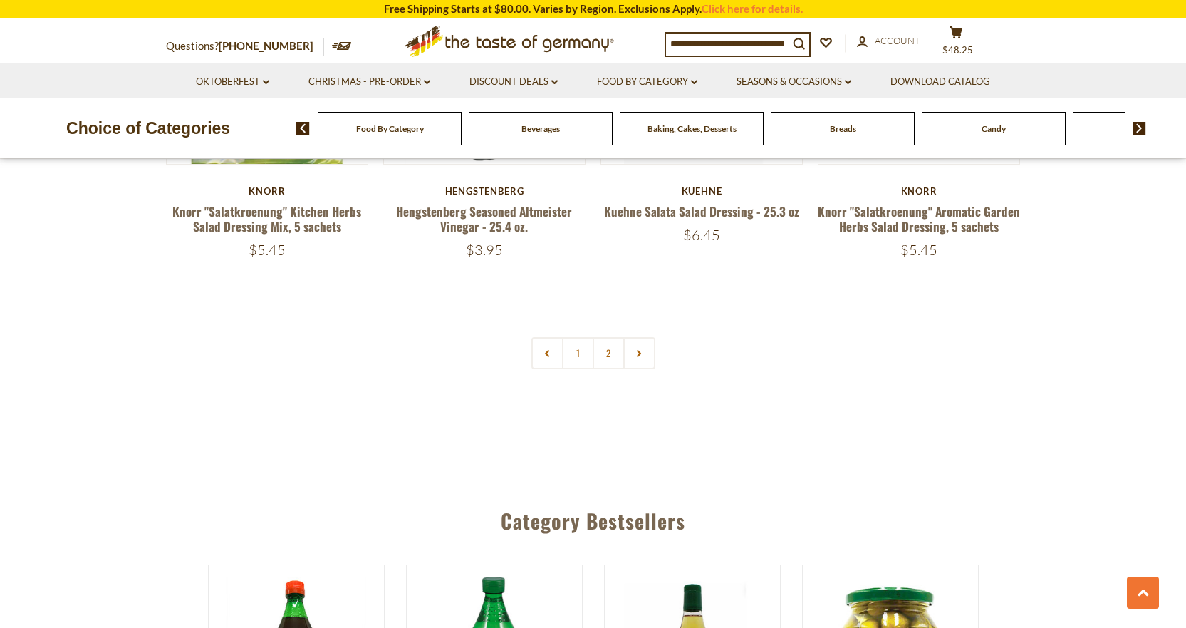
scroll to position [3135, 0]
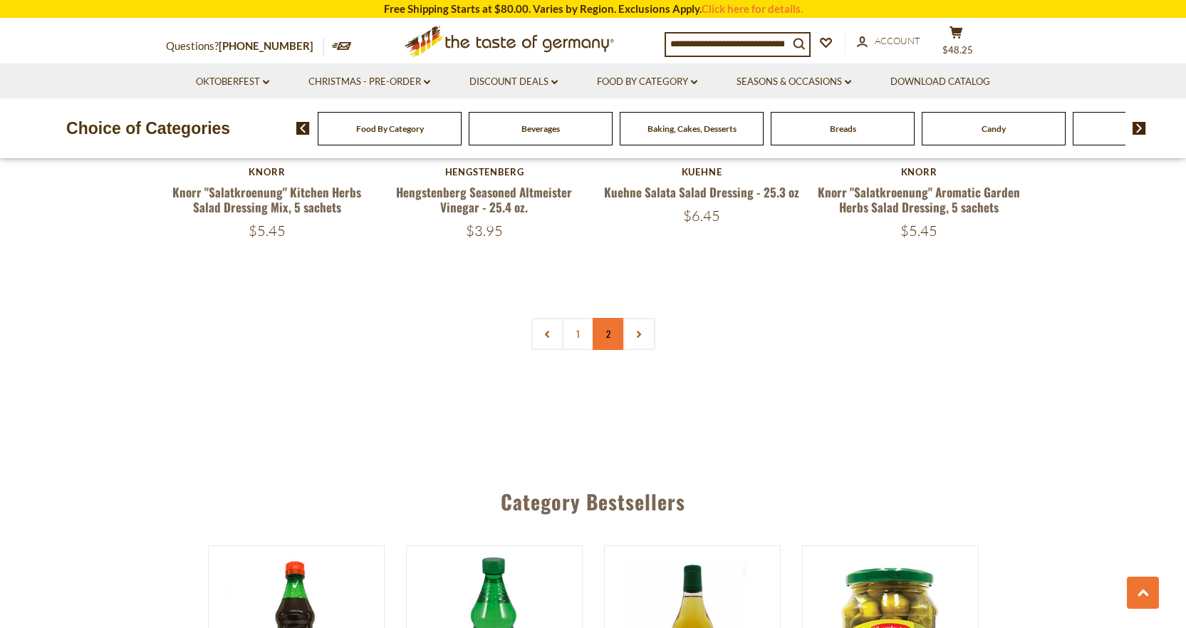
click at [601, 319] on link "2" at bounding box center [609, 334] width 32 height 32
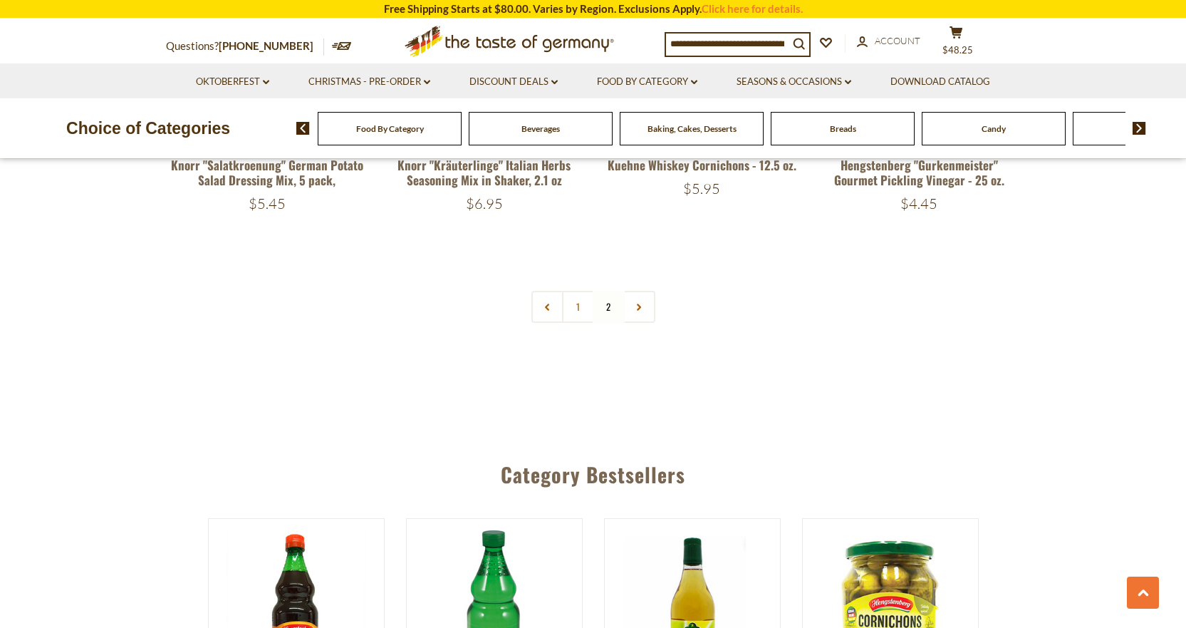
scroll to position [1399, 0]
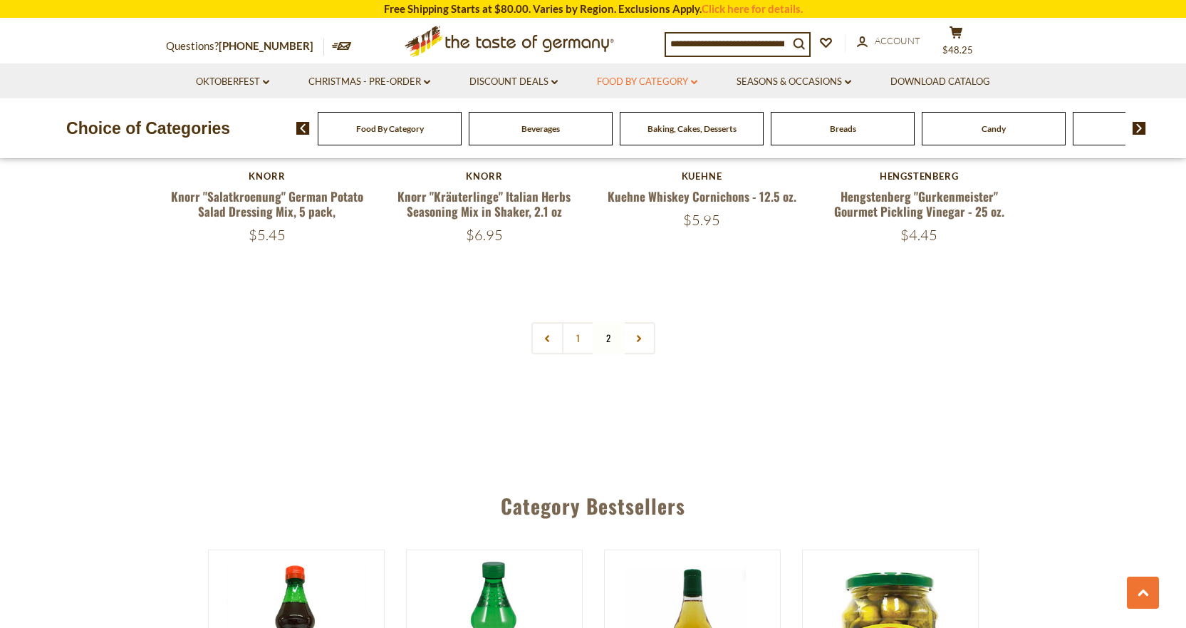
click at [633, 84] on link "Food By Category dropdown_arrow" at bounding box center [647, 82] width 100 height 16
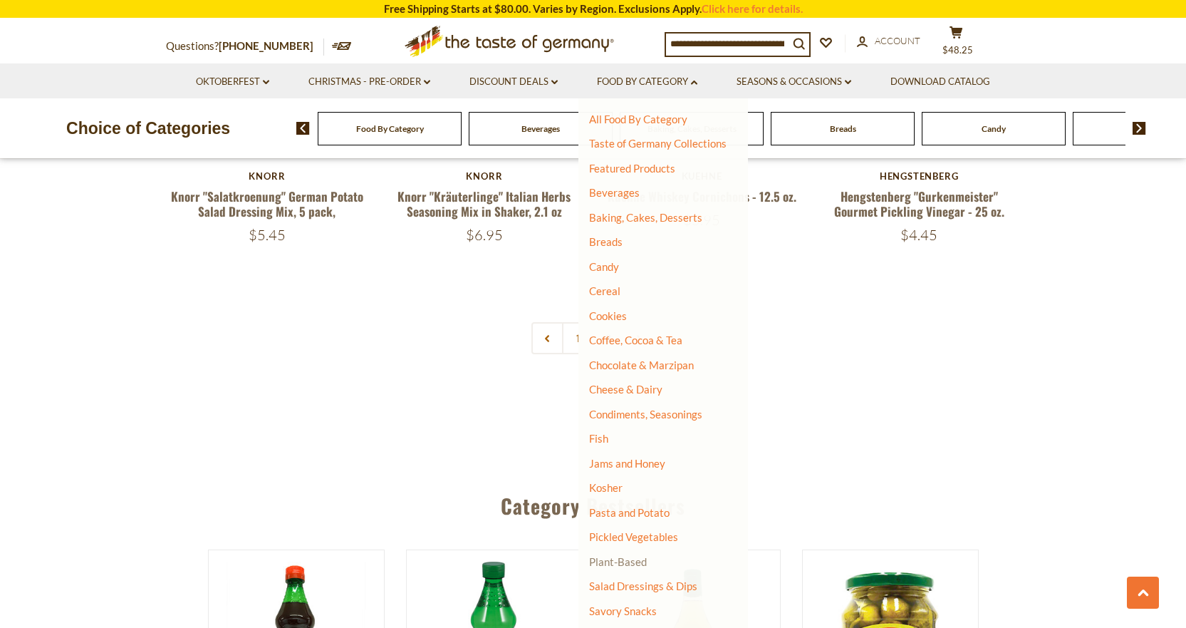
click at [633, 565] on link "Plant-Based" at bounding box center [618, 561] width 58 height 13
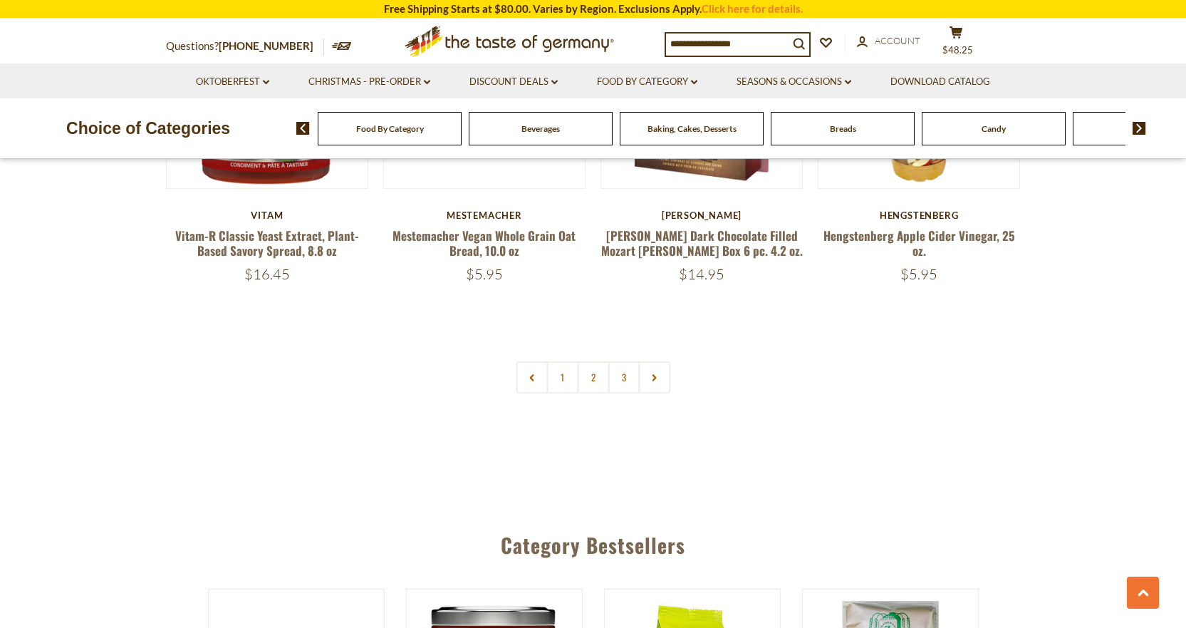
scroll to position [3206, 0]
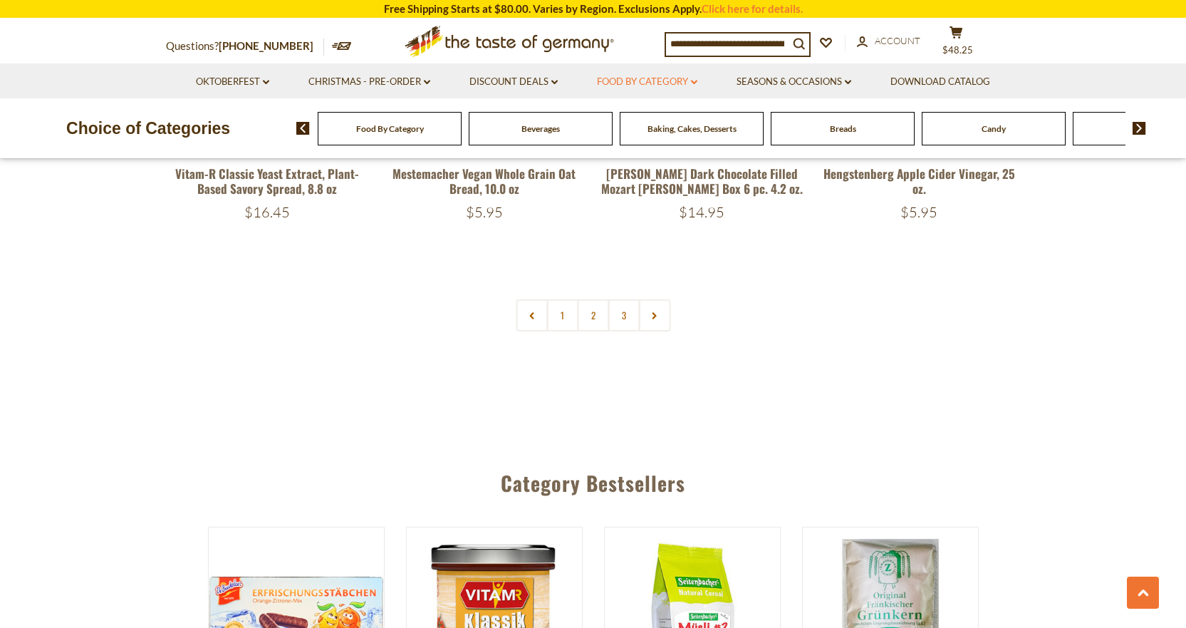
click at [636, 78] on link "Food By Category dropdown_arrow" at bounding box center [647, 82] width 100 height 16
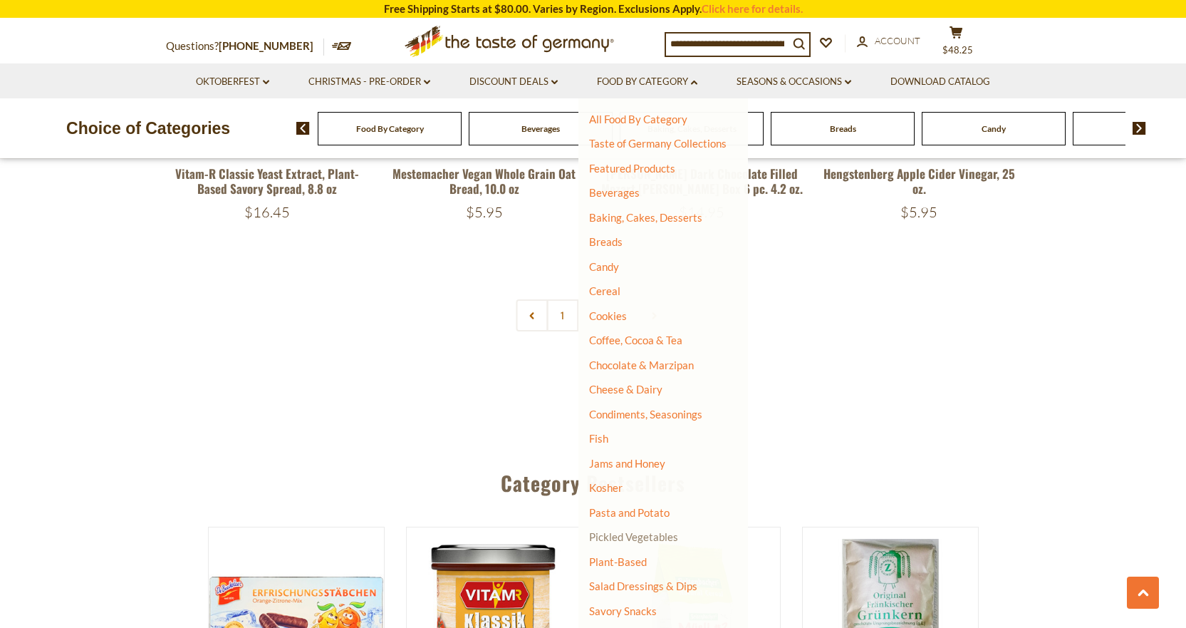
click at [618, 539] on link "Pickled Vegetables" at bounding box center [633, 536] width 89 height 13
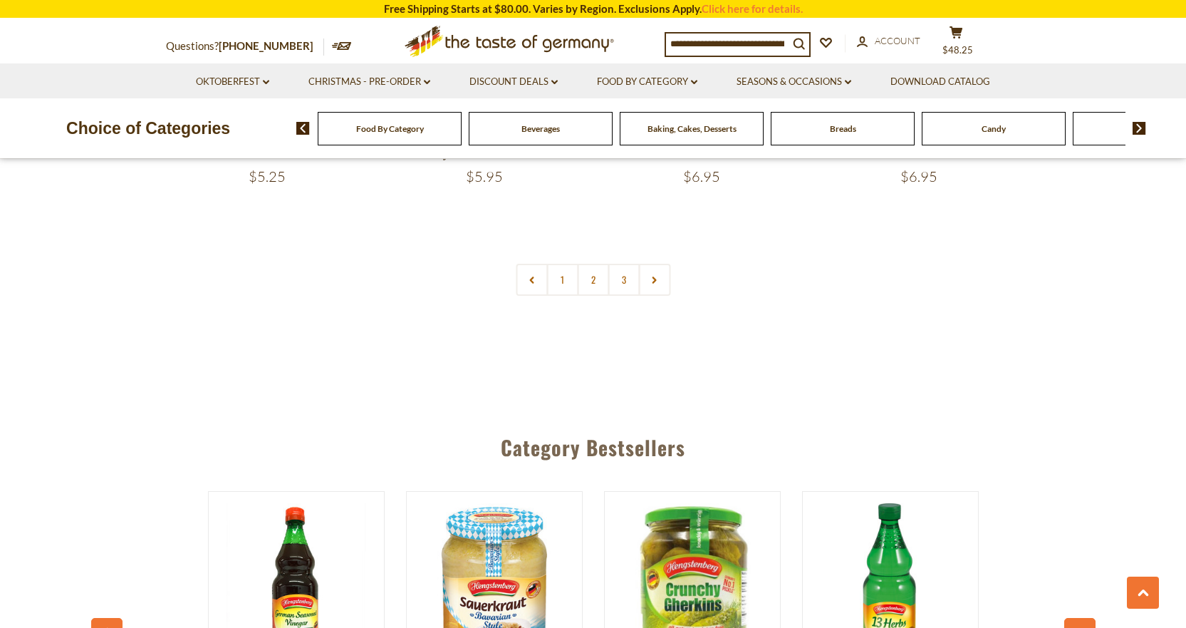
scroll to position [3491, 0]
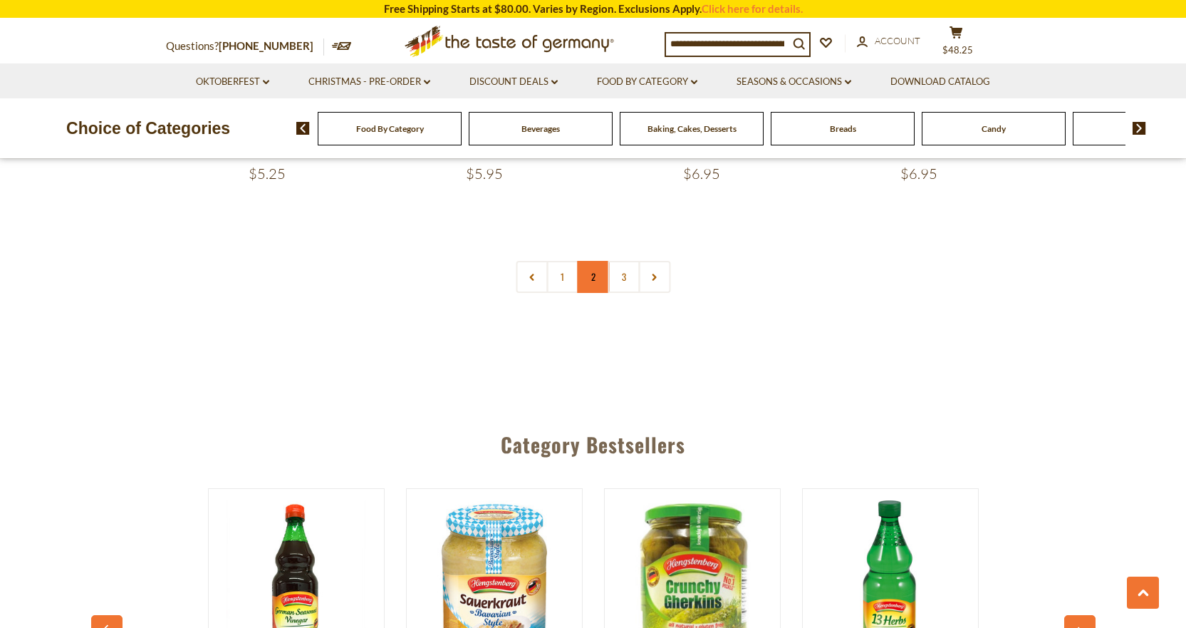
click at [591, 280] on link "2" at bounding box center [593, 277] width 32 height 32
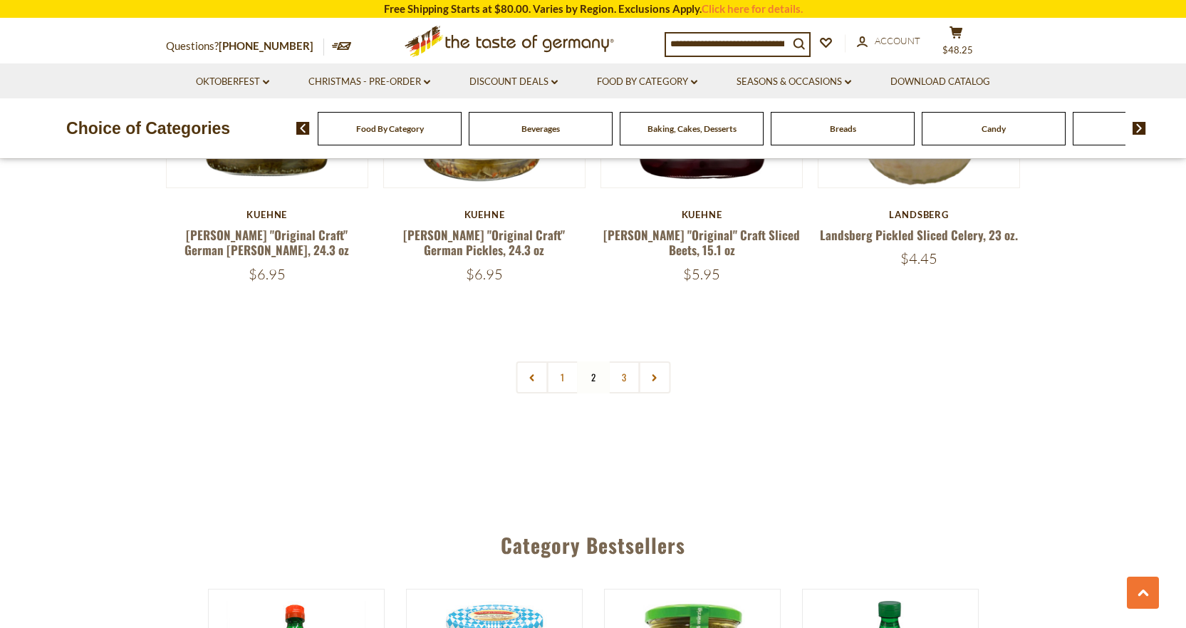
scroll to position [3406, 0]
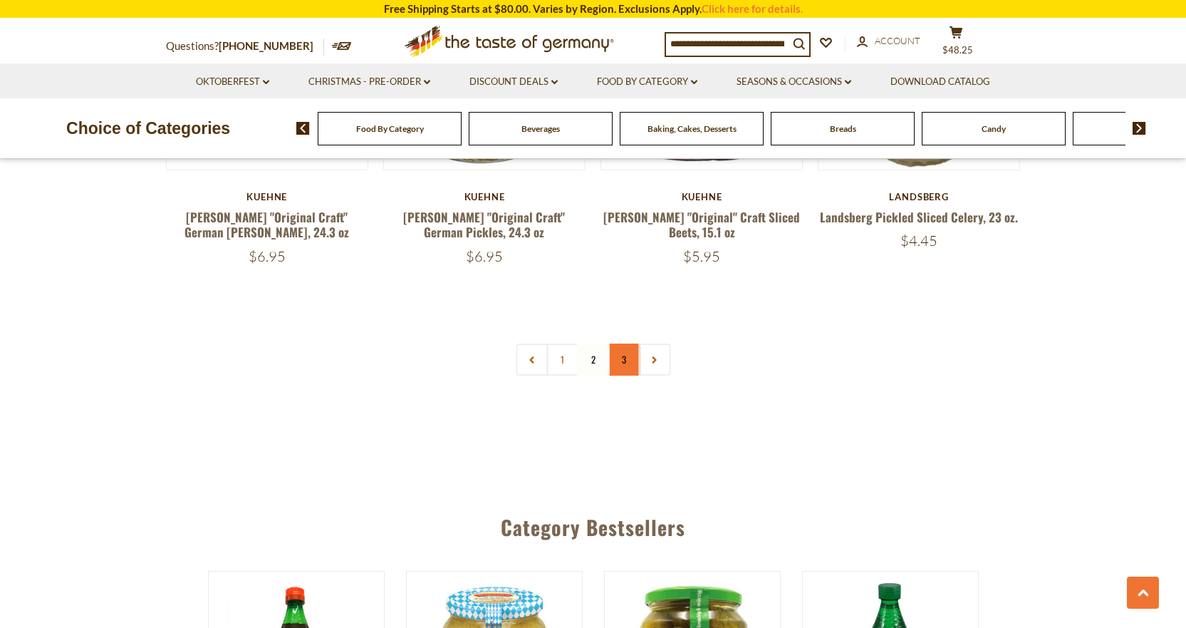
click at [621, 343] on link "3" at bounding box center [624, 359] width 32 height 32
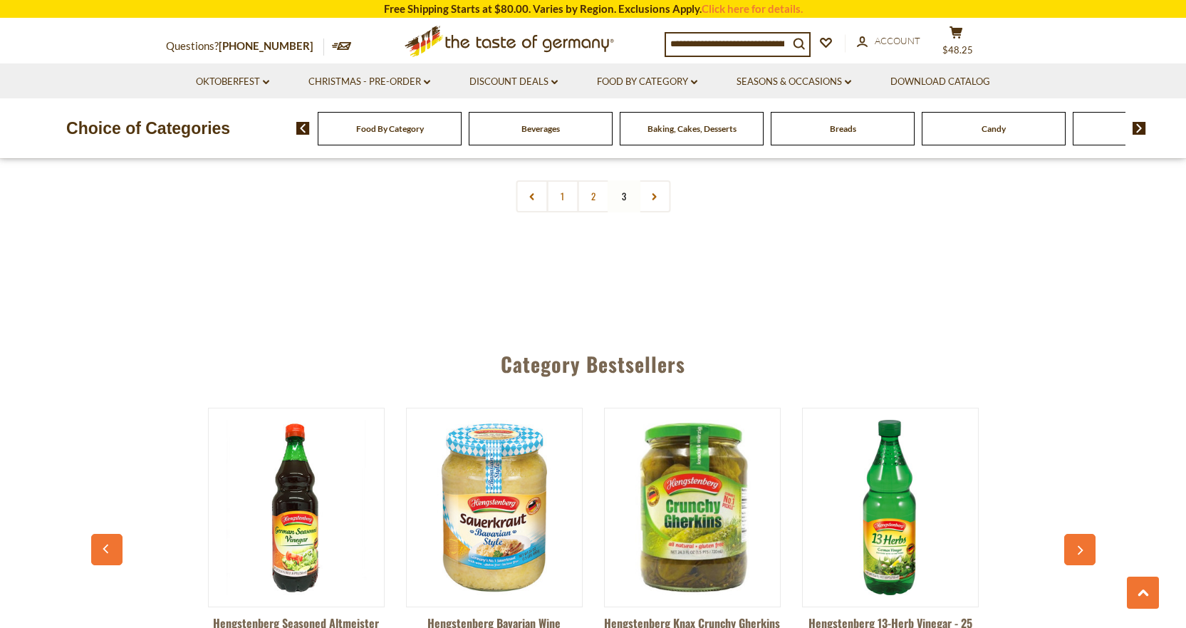
scroll to position [1839, 0]
click at [671, 81] on link "Food By Category dropdown_arrow" at bounding box center [647, 82] width 100 height 16
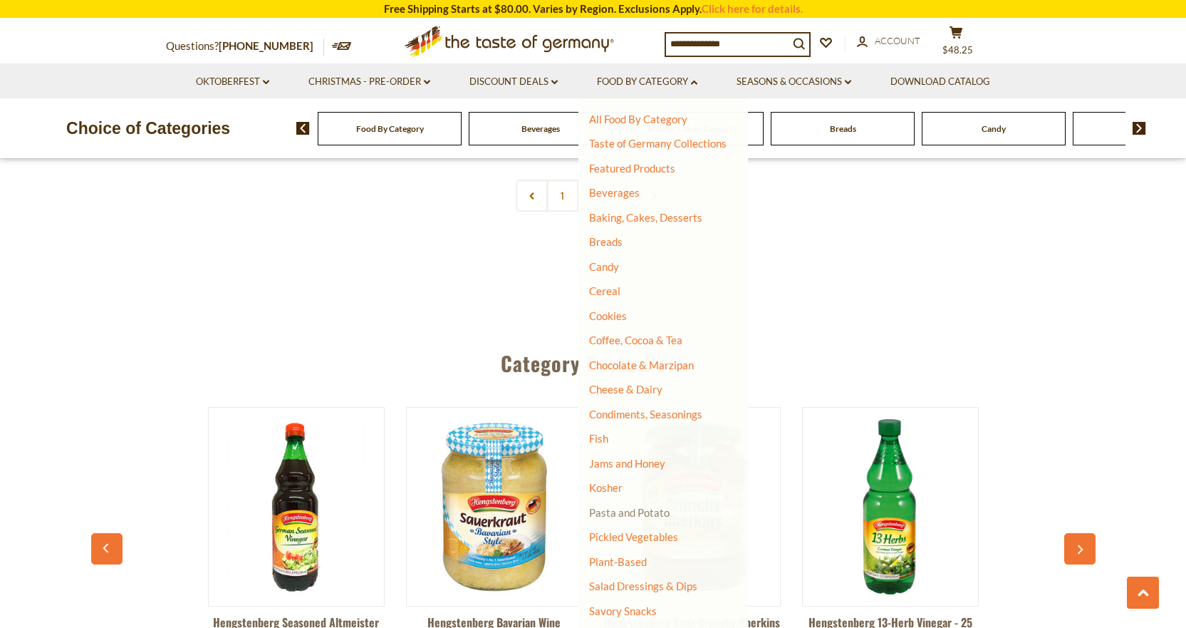
click at [632, 513] on link "Pasta and Potato" at bounding box center [629, 512] width 81 height 13
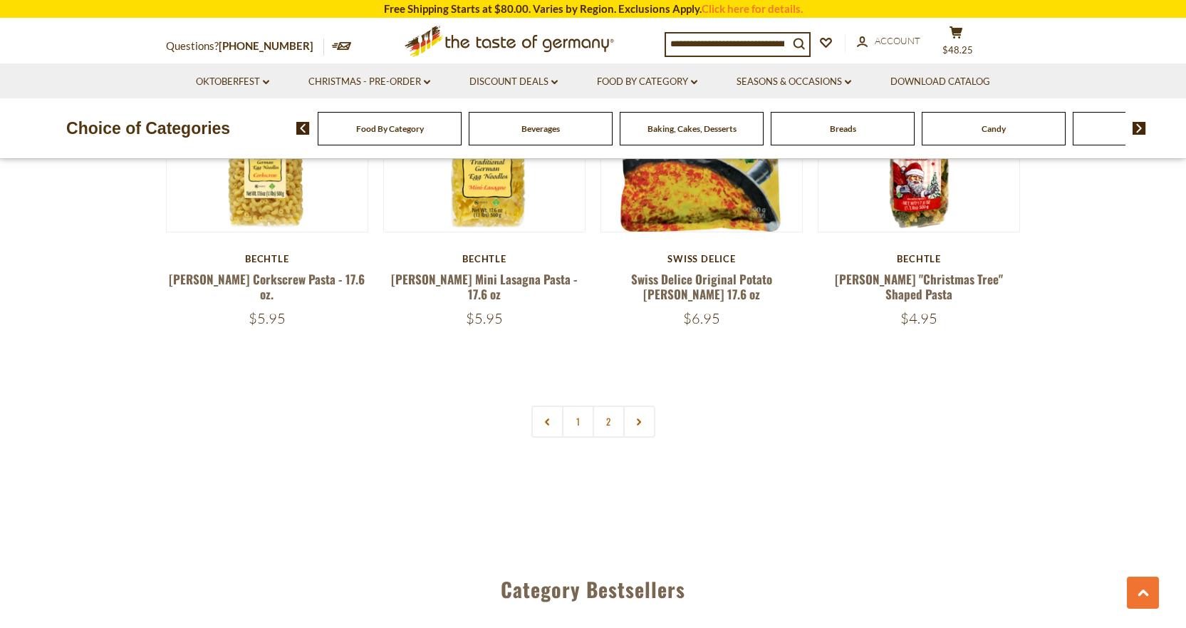
scroll to position [3349, 0]
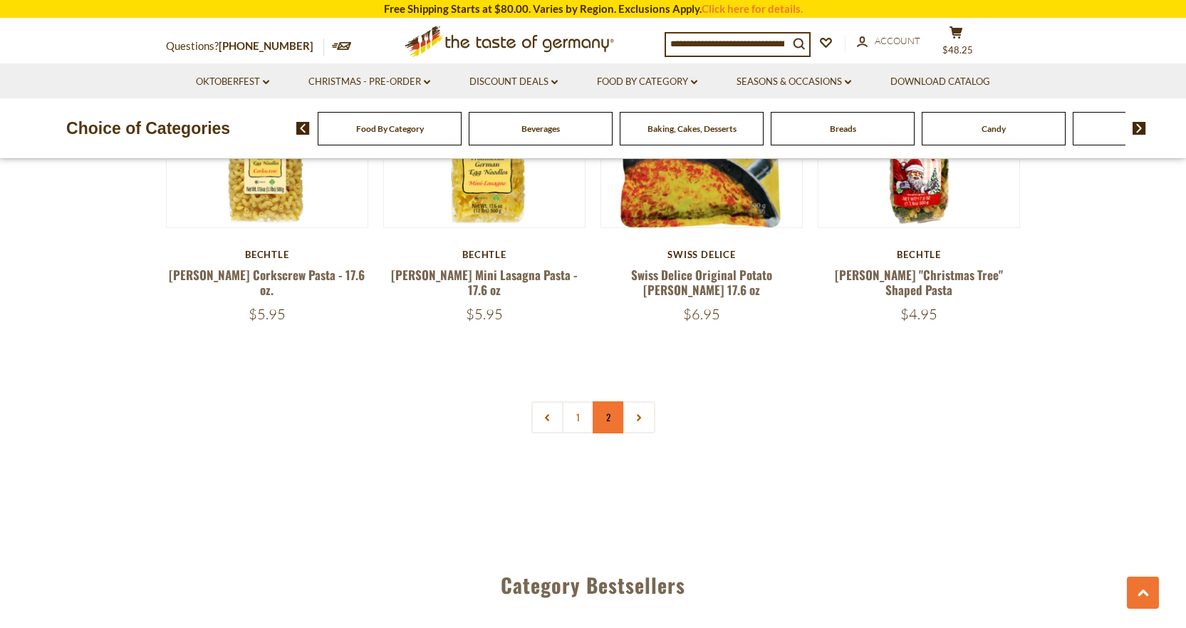
click at [616, 401] on link "2" at bounding box center [609, 417] width 32 height 32
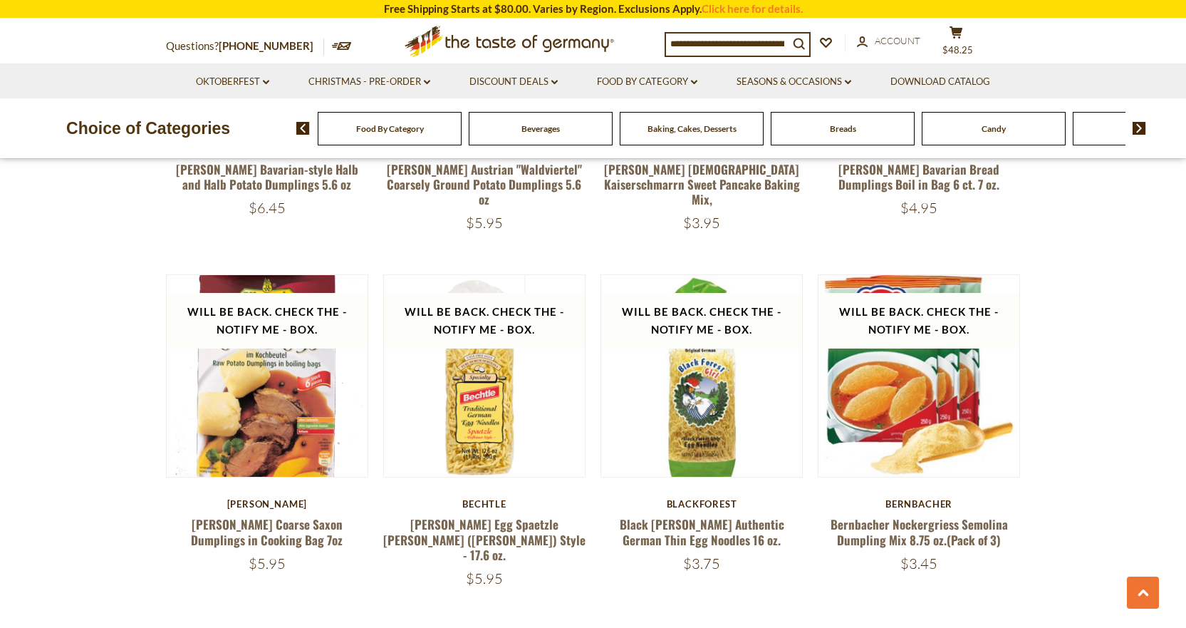
scroll to position [1768, 0]
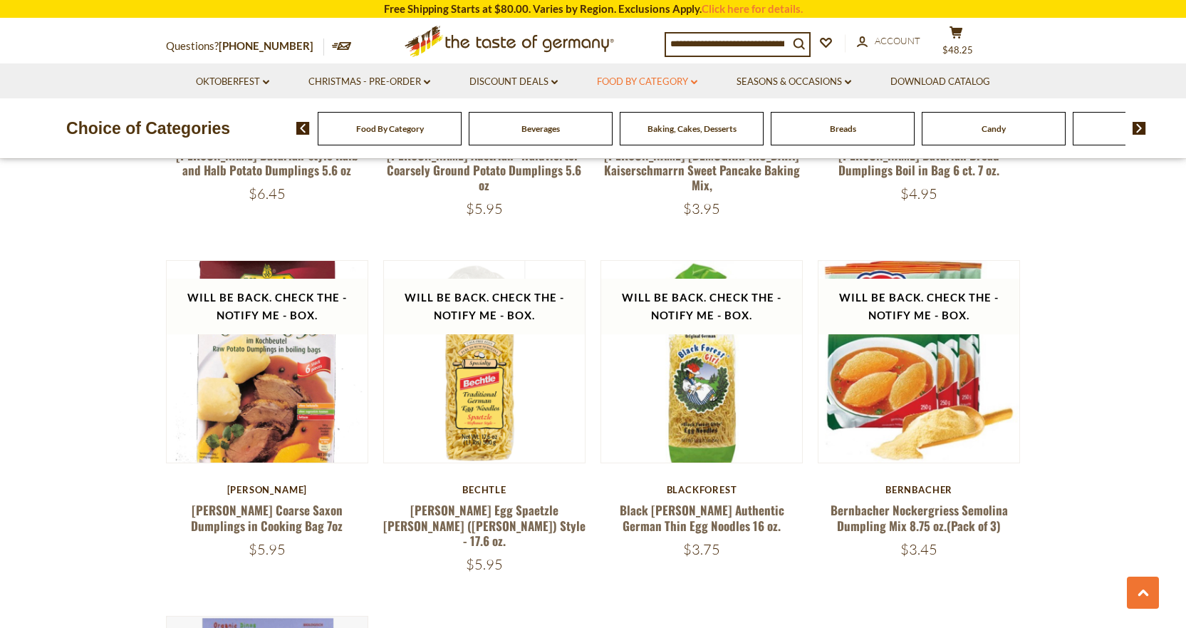
click at [629, 85] on link "Food By Category dropdown_arrow" at bounding box center [647, 82] width 100 height 16
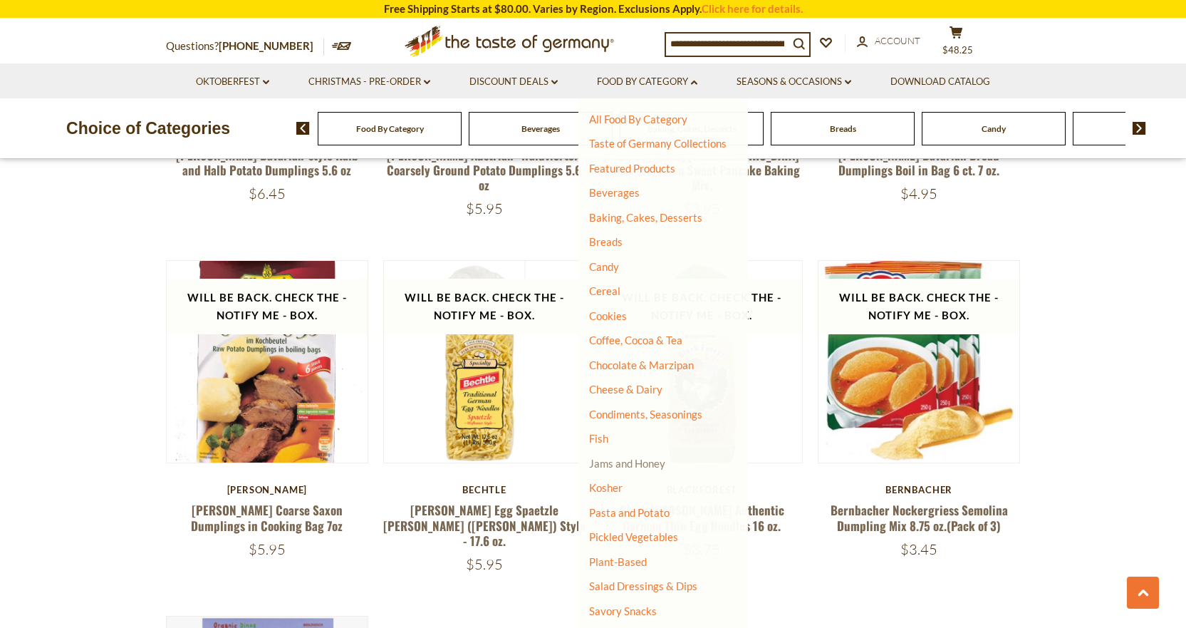
click at [627, 462] on link "Jams and Honey" at bounding box center [627, 463] width 76 height 13
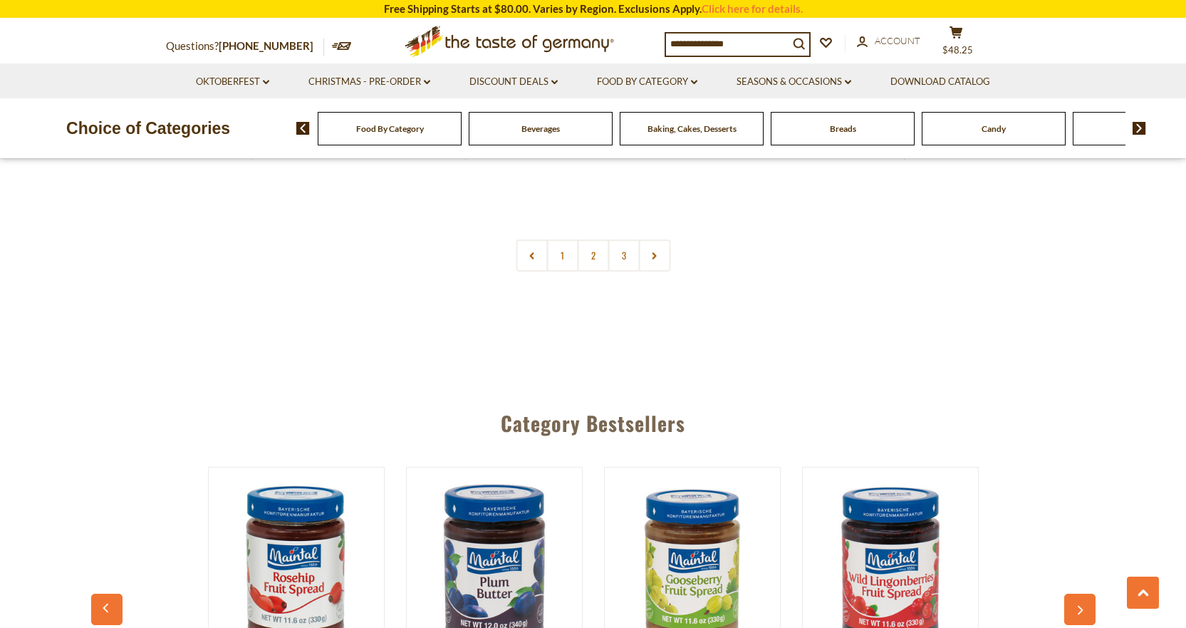
scroll to position [3491, 0]
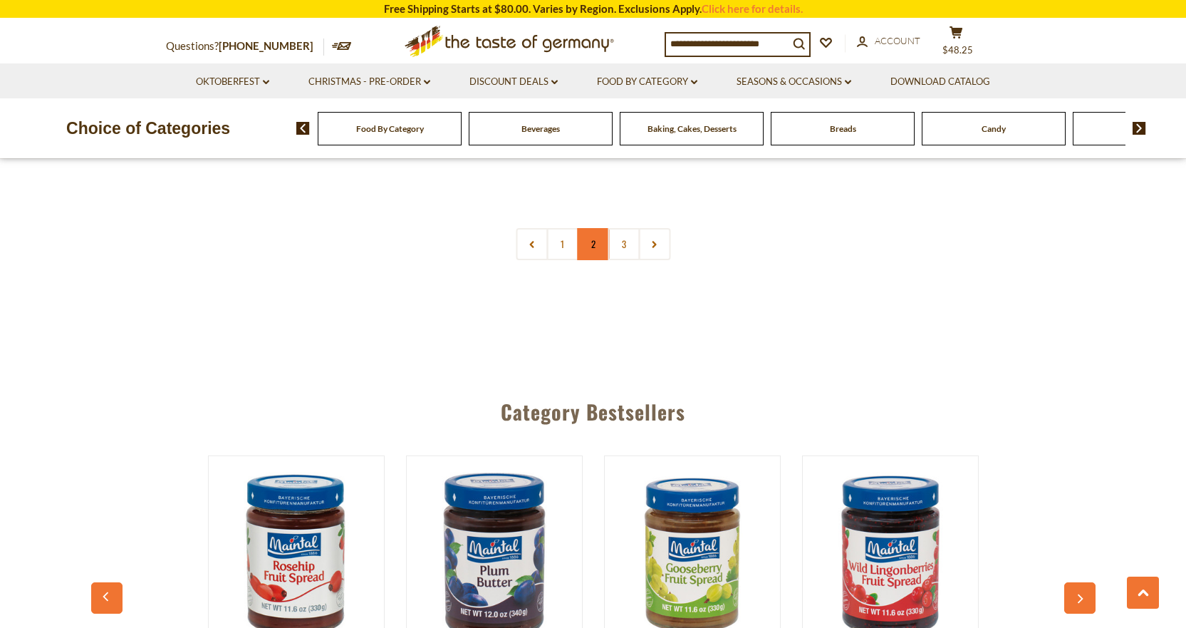
click at [598, 241] on link "2" at bounding box center [593, 244] width 32 height 32
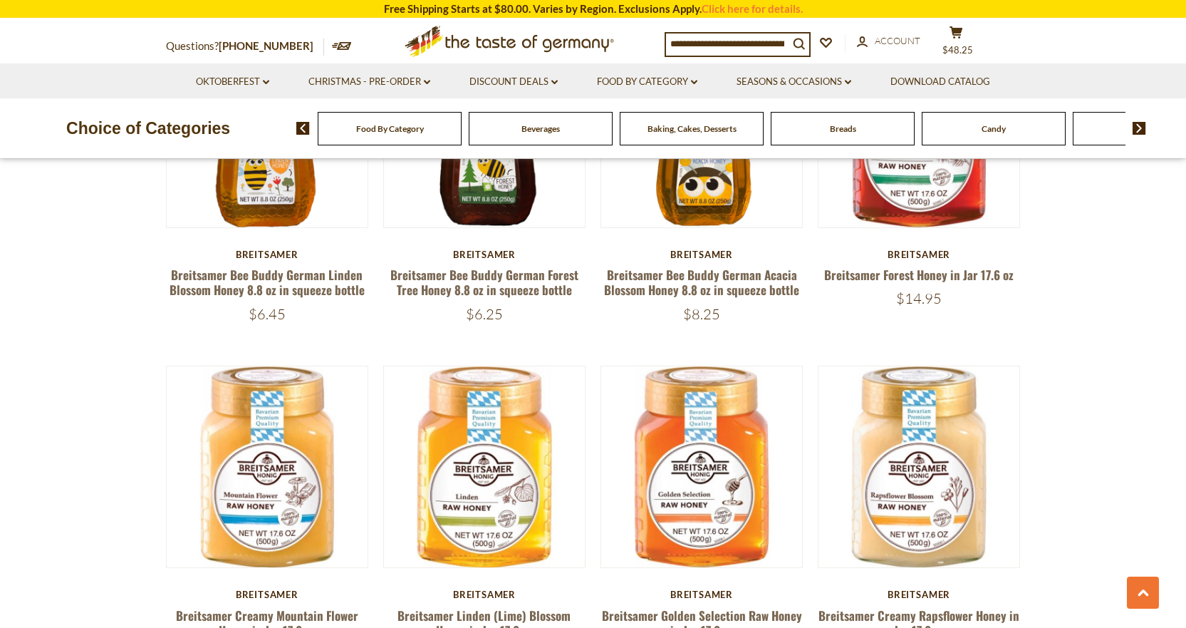
scroll to position [1696, 0]
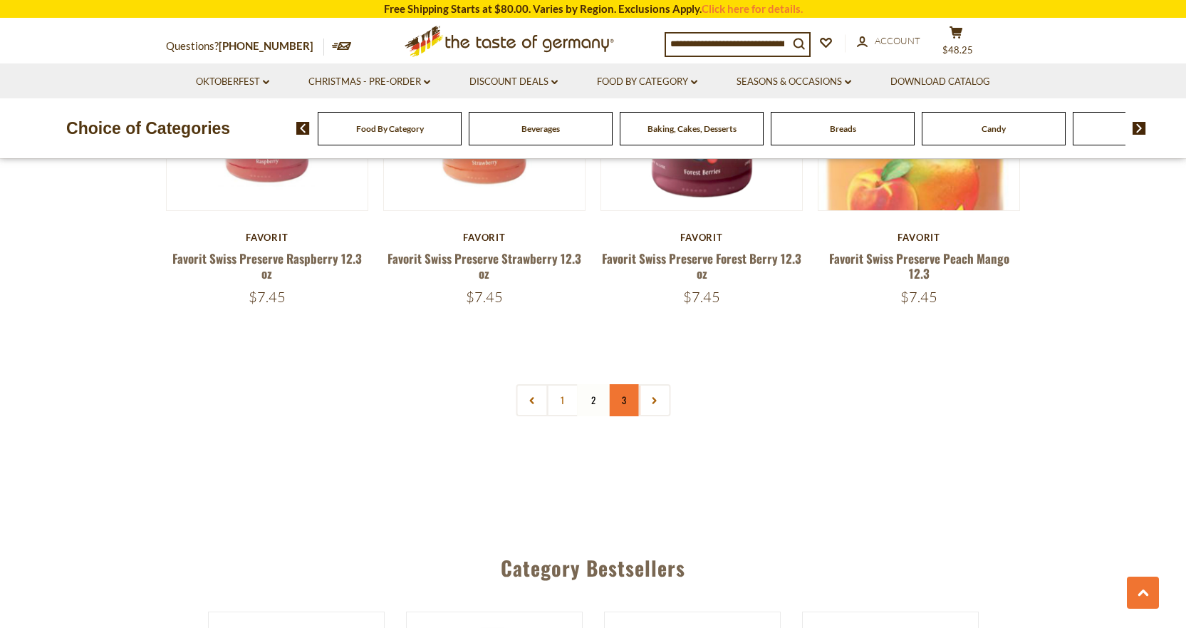
click at [618, 396] on link "3" at bounding box center [624, 400] width 32 height 32
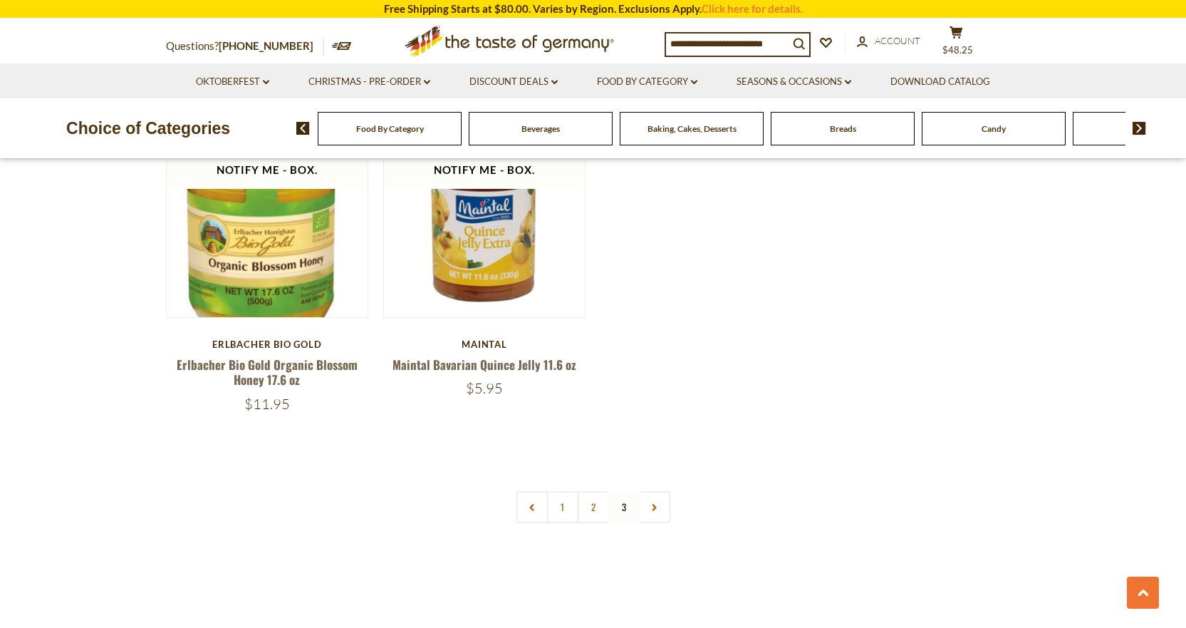
scroll to position [2908, 0]
click at [962, 43] on button "cart $48.25" at bounding box center [957, 44] width 43 height 36
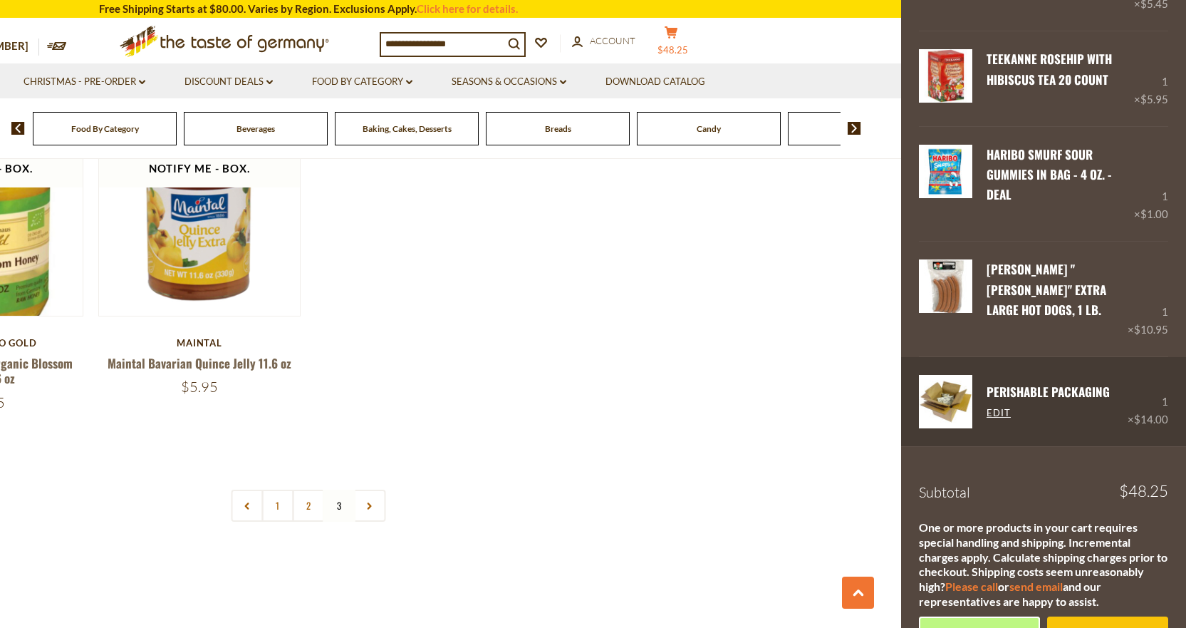
scroll to position [202, 0]
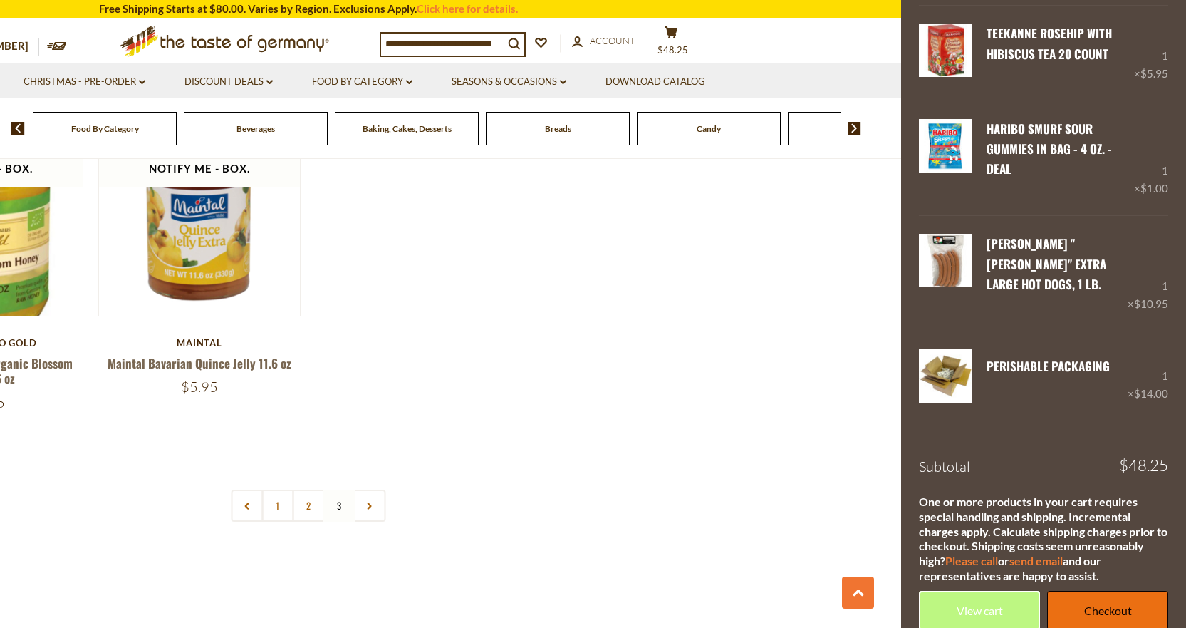
click at [1094, 591] on link "Checkout" at bounding box center [1107, 610] width 121 height 39
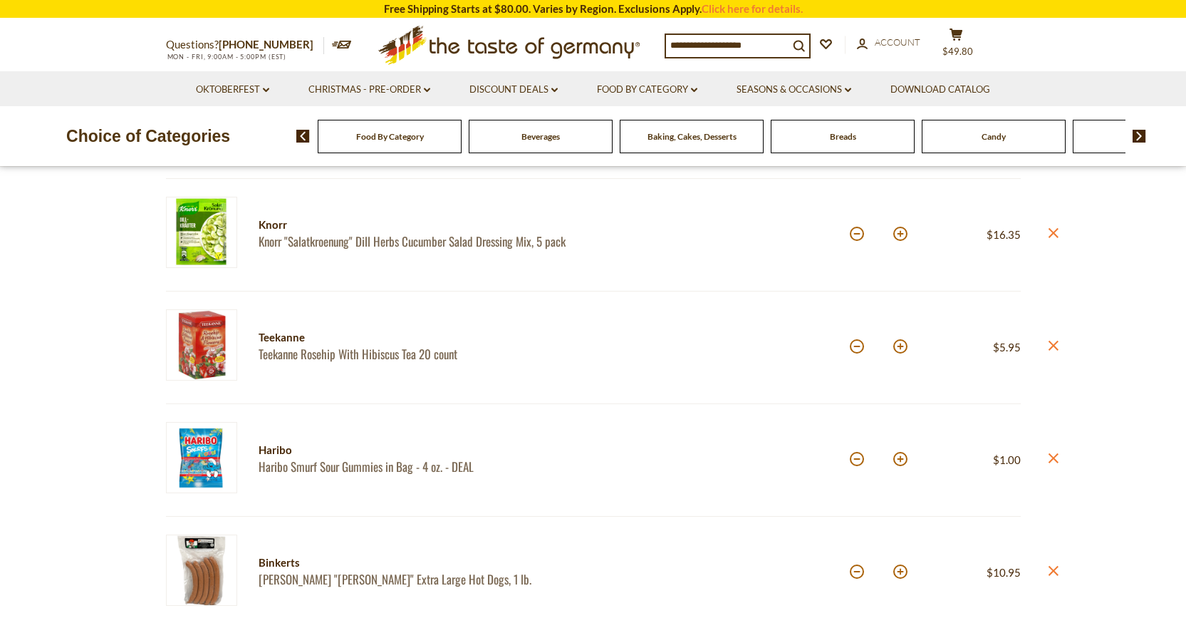
scroll to position [214, 0]
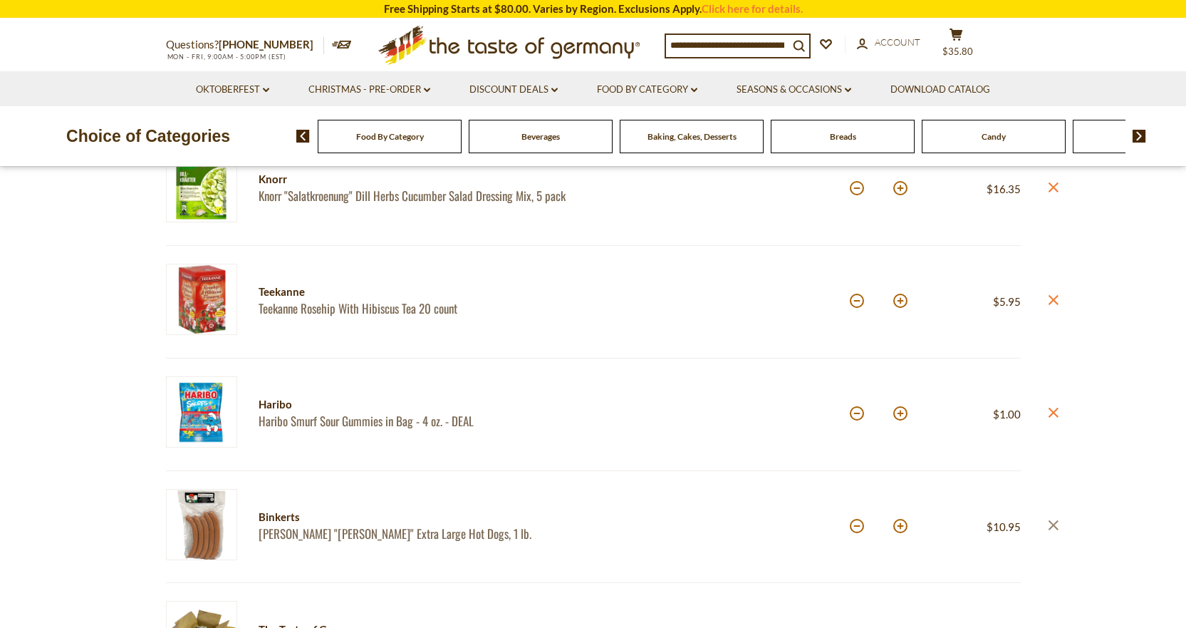
click at [1050, 526] on icon "close" at bounding box center [1053, 524] width 11 height 11
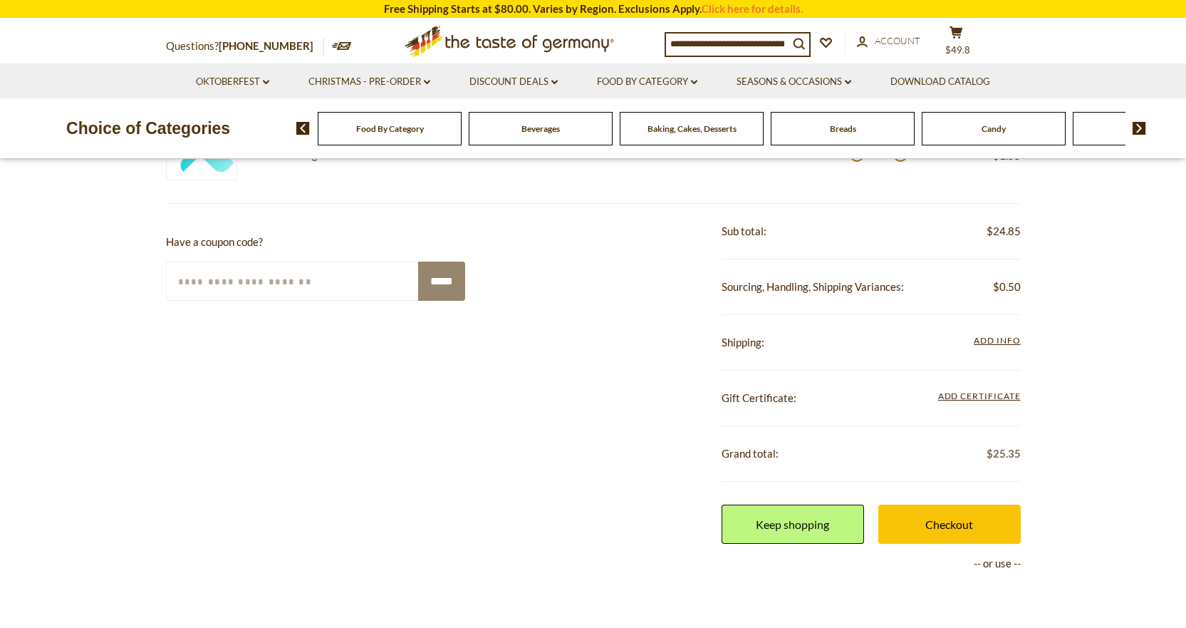
scroll to position [641, 0]
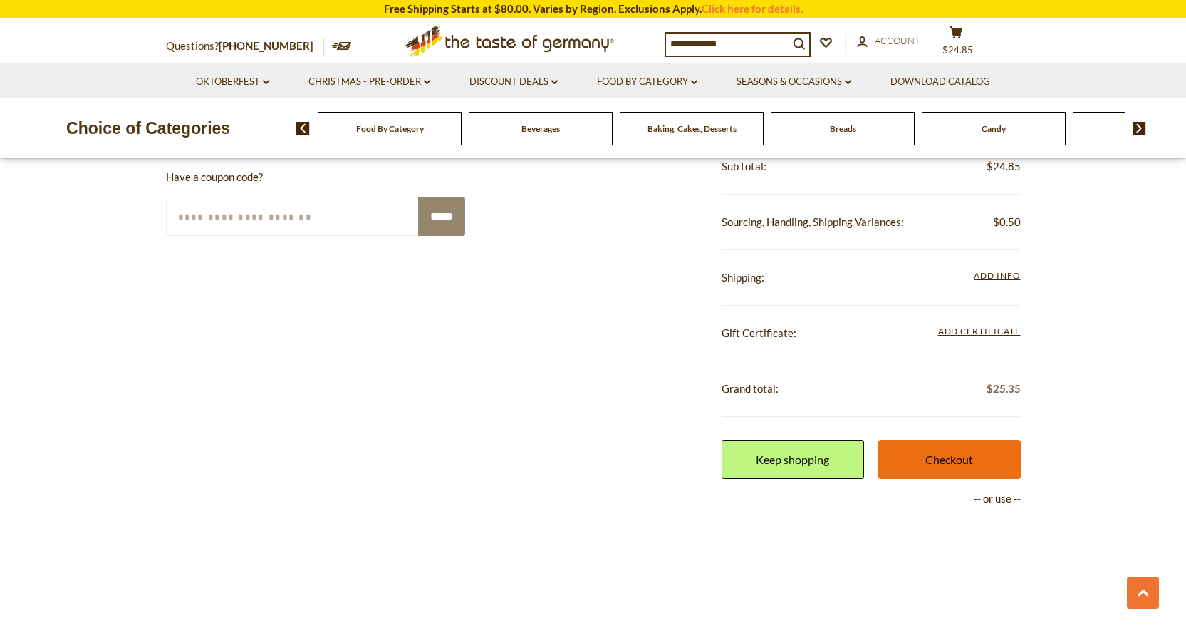
click at [954, 460] on link "Checkout" at bounding box center [950, 459] width 142 height 39
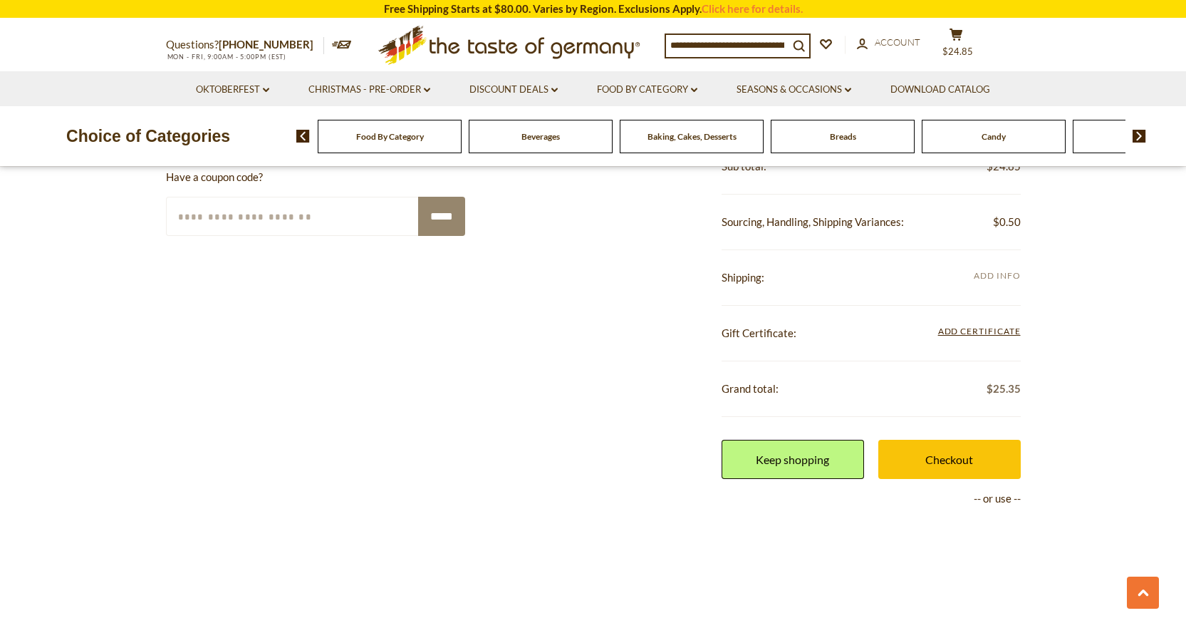
click at [987, 277] on span "Add Info" at bounding box center [997, 275] width 46 height 11
click at [989, 276] on span "Add Info" at bounding box center [997, 275] width 46 height 11
click at [993, 269] on span "Add Info" at bounding box center [997, 277] width 46 height 16
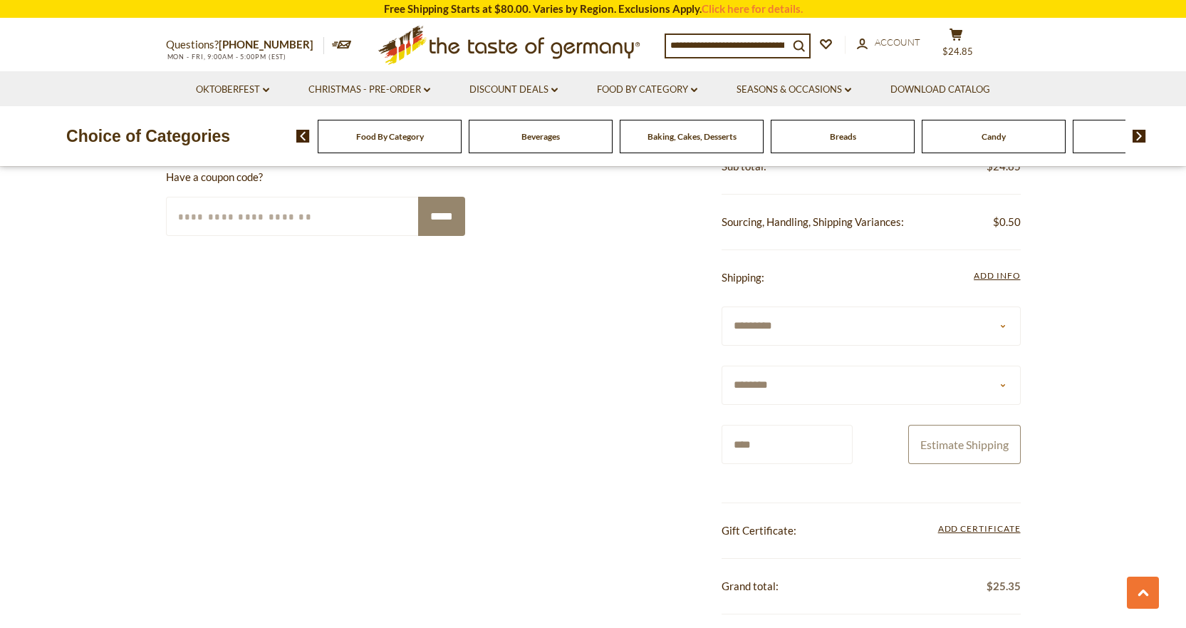
click at [948, 447] on button "Estimate Shipping" at bounding box center [964, 444] width 113 height 39
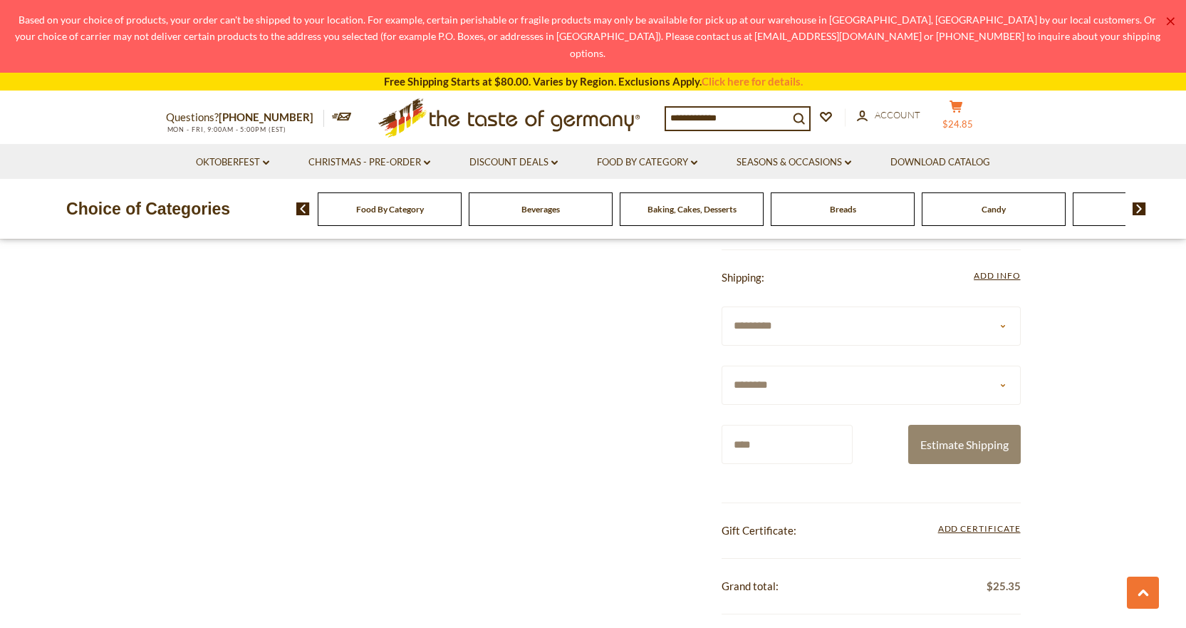
click at [970, 100] on button "cart $24.85" at bounding box center [957, 118] width 43 height 36
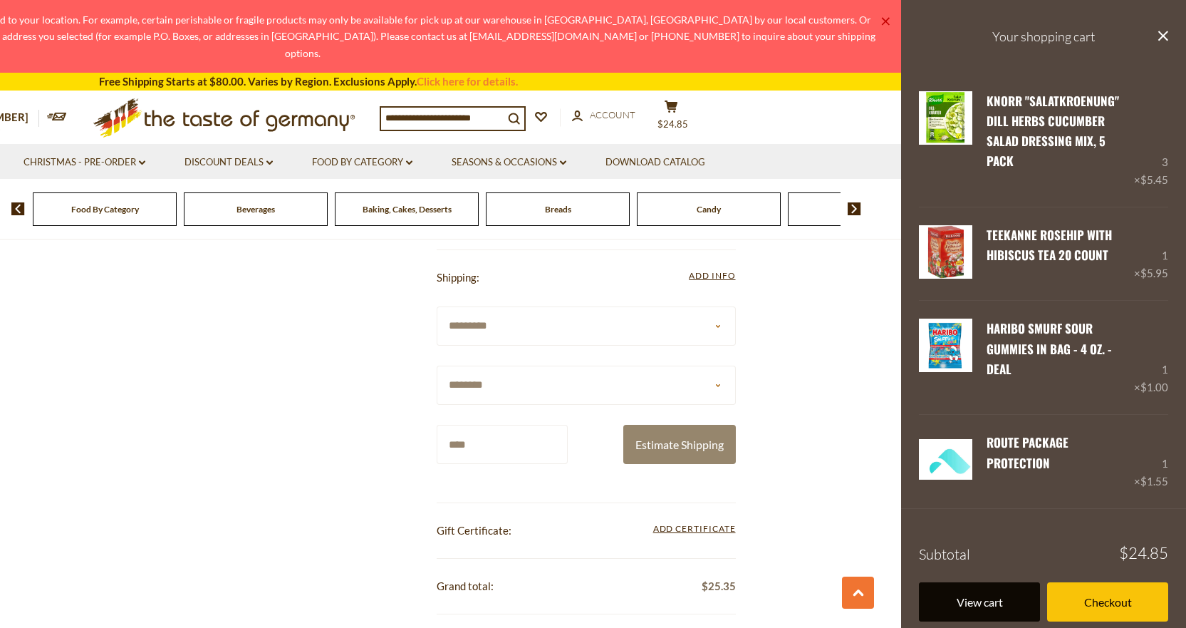
click at [995, 582] on link "View cart" at bounding box center [979, 601] width 121 height 39
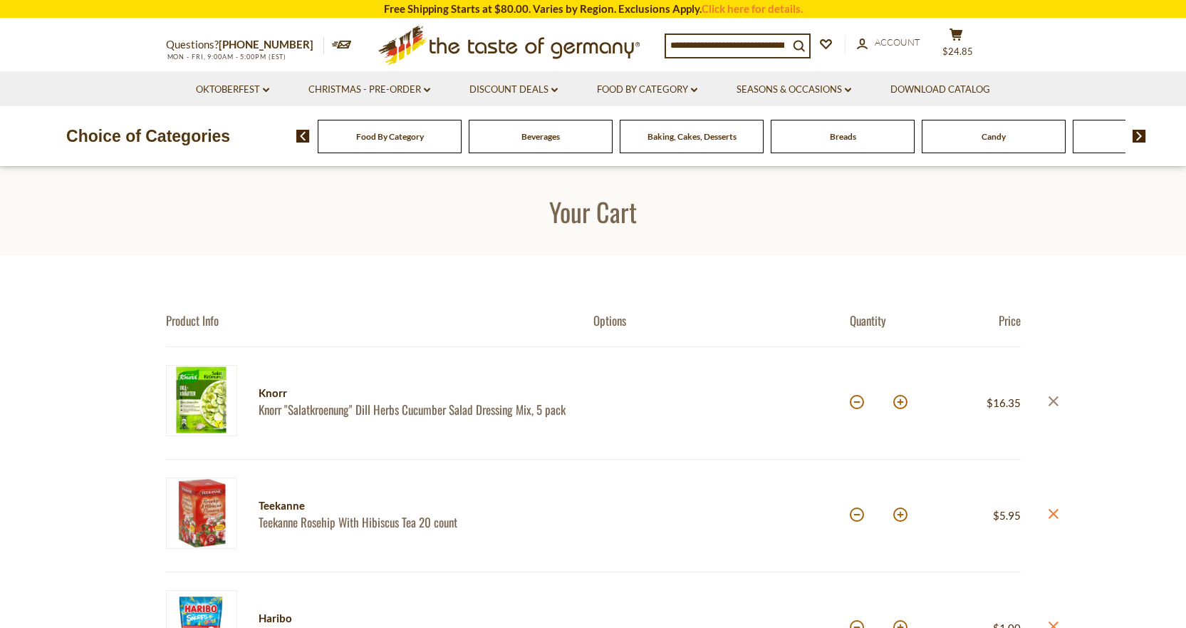
click at [1054, 402] on icon at bounding box center [1053, 401] width 10 height 10
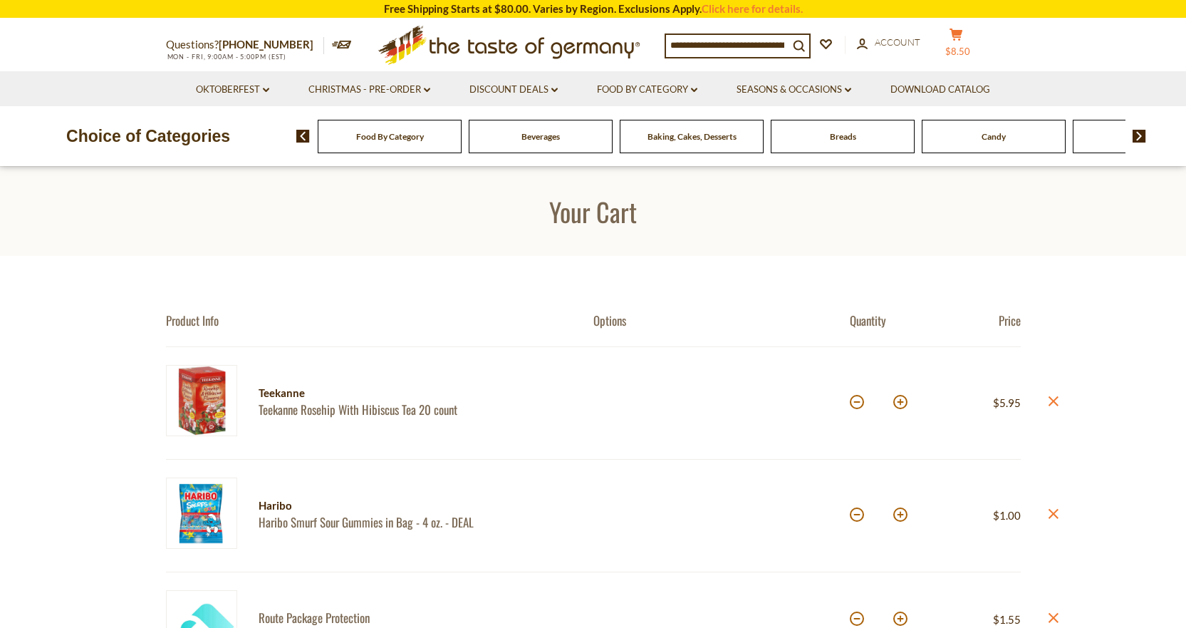
click at [968, 46] on span "$8.50" at bounding box center [957, 51] width 25 height 11
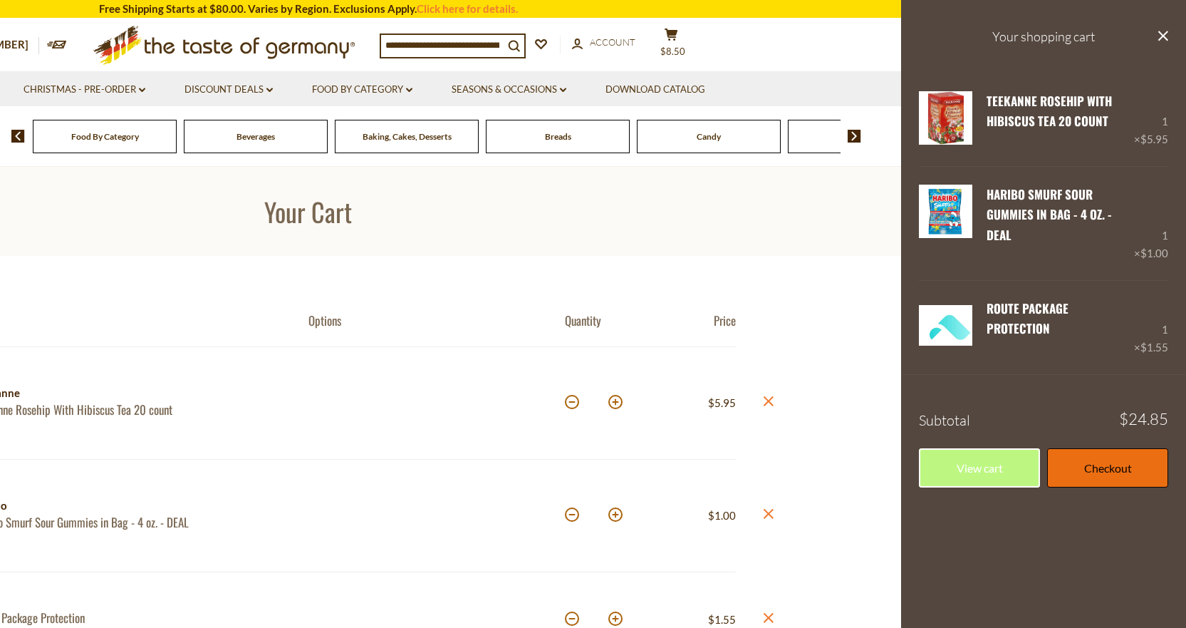
click at [1109, 448] on link "Checkout" at bounding box center [1107, 467] width 121 height 39
